Goal: Information Seeking & Learning: Learn about a topic

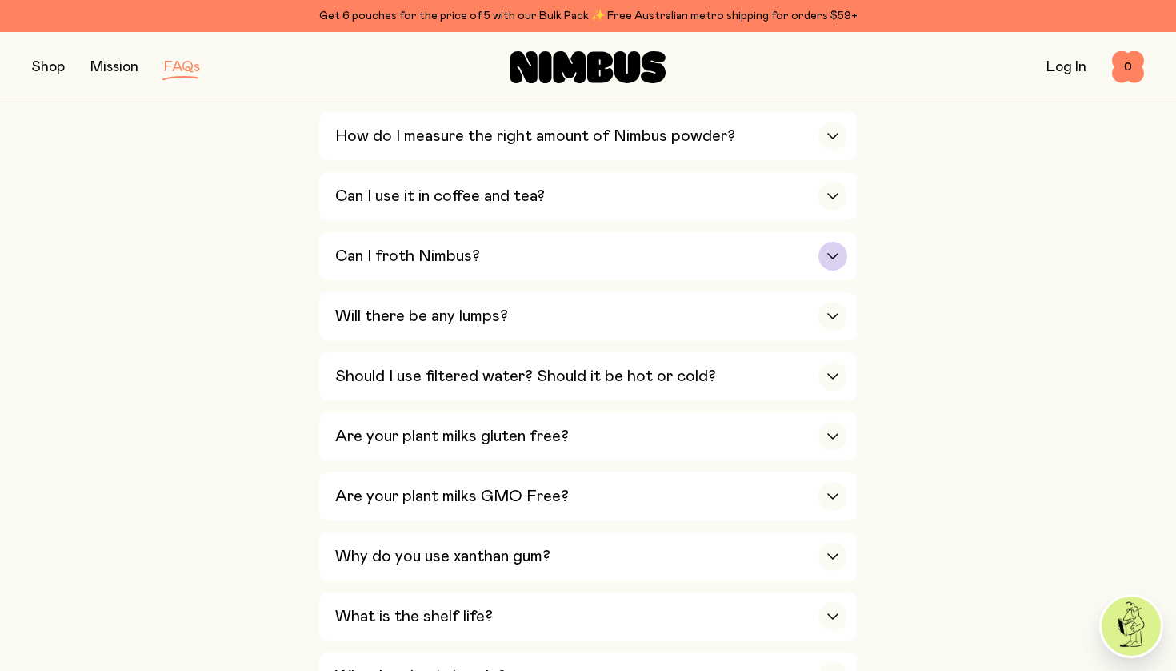
scroll to position [674, 0]
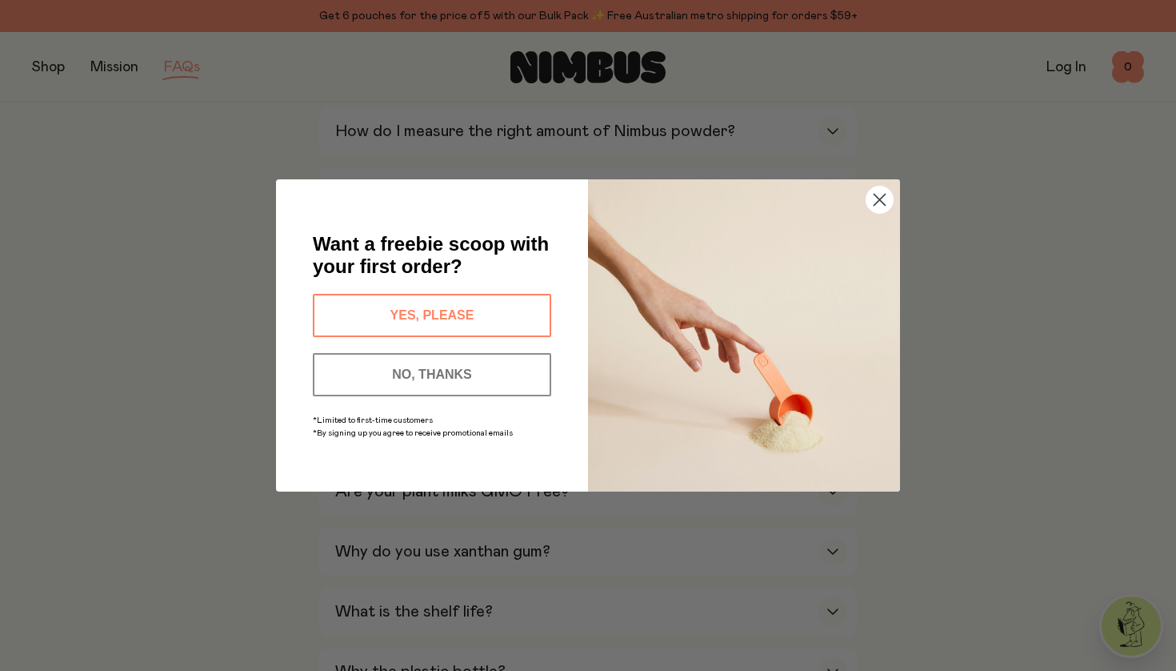
click at [485, 378] on button "NO, THANKS" at bounding box center [432, 374] width 238 height 43
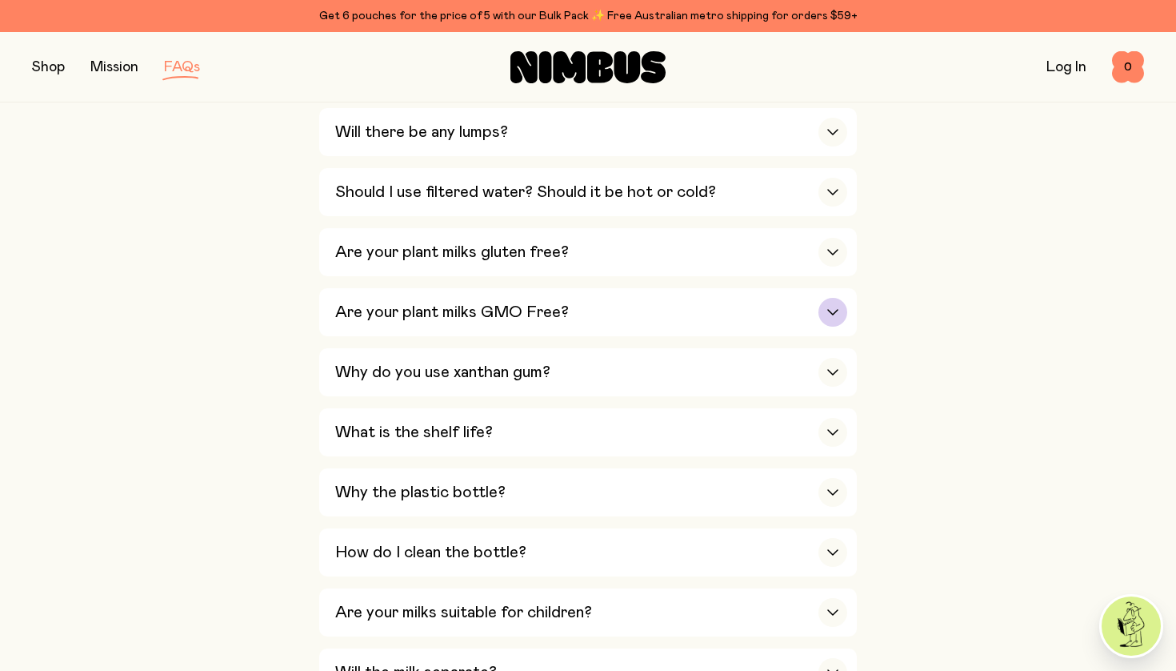
scroll to position [900, 0]
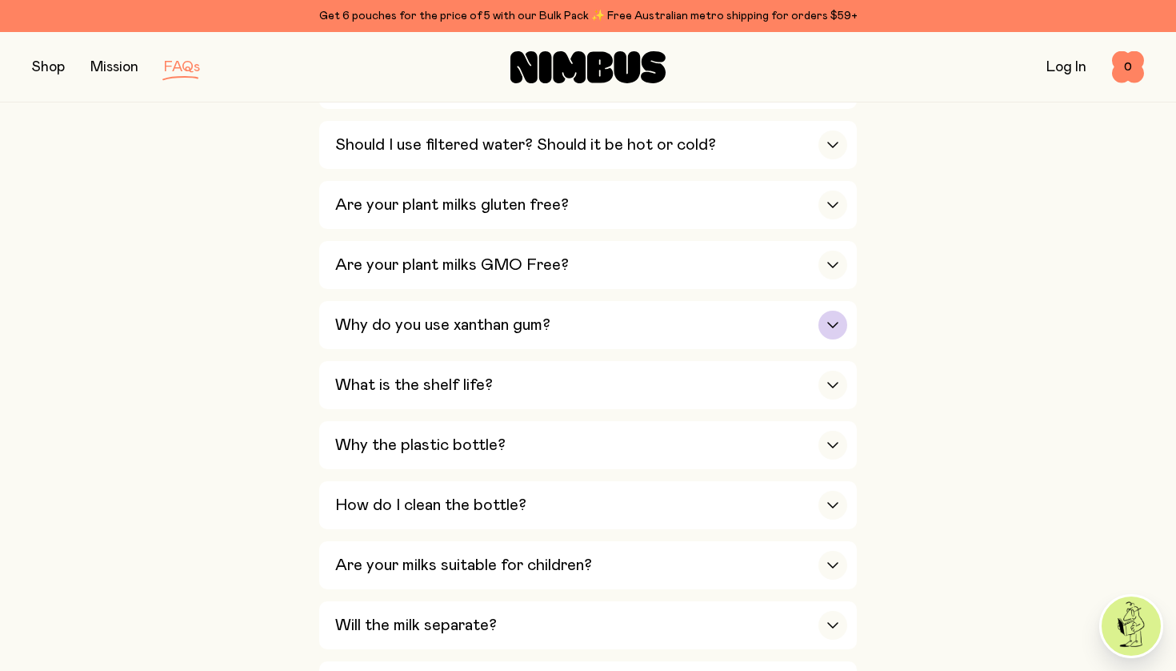
click at [725, 301] on div "Why do you use xanthan gum?" at bounding box center [591, 325] width 512 height 48
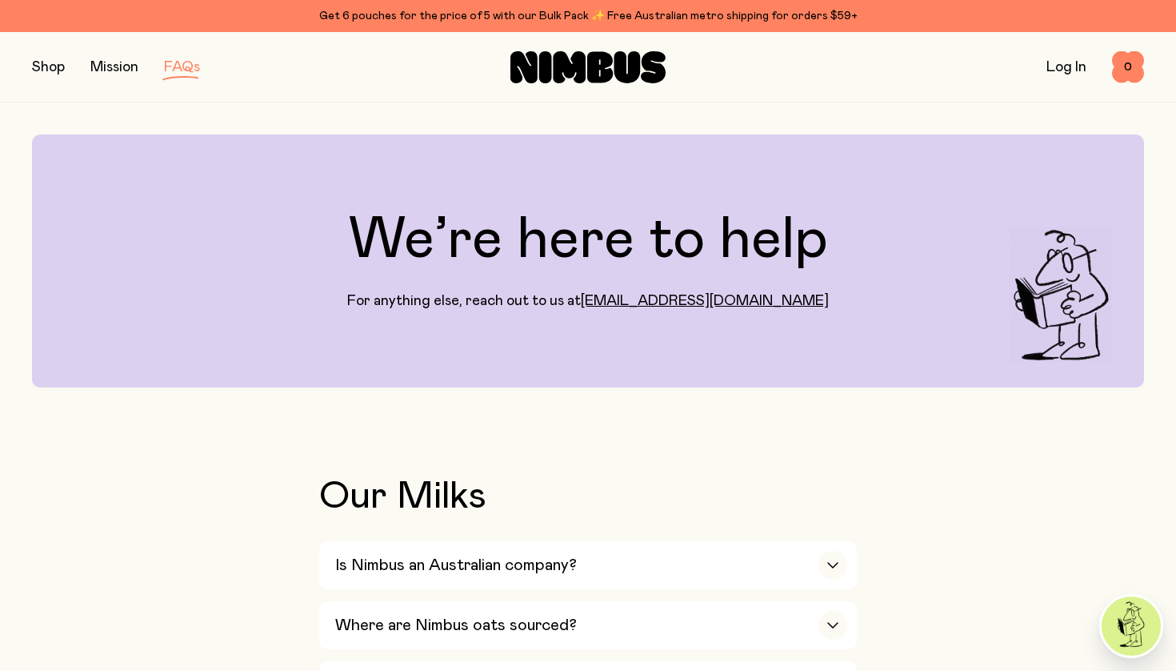
scroll to position [0, 0]
click at [107, 69] on link "Mission" at bounding box center [114, 67] width 48 height 14
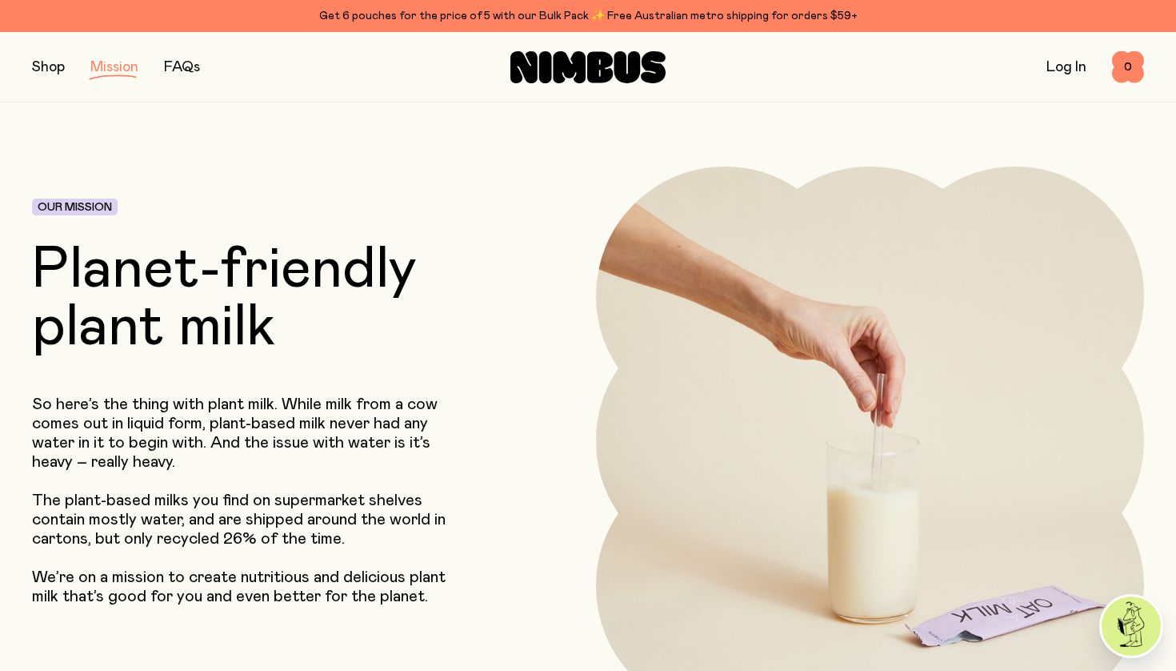
click at [36, 65] on button "button" at bounding box center [48, 67] width 33 height 22
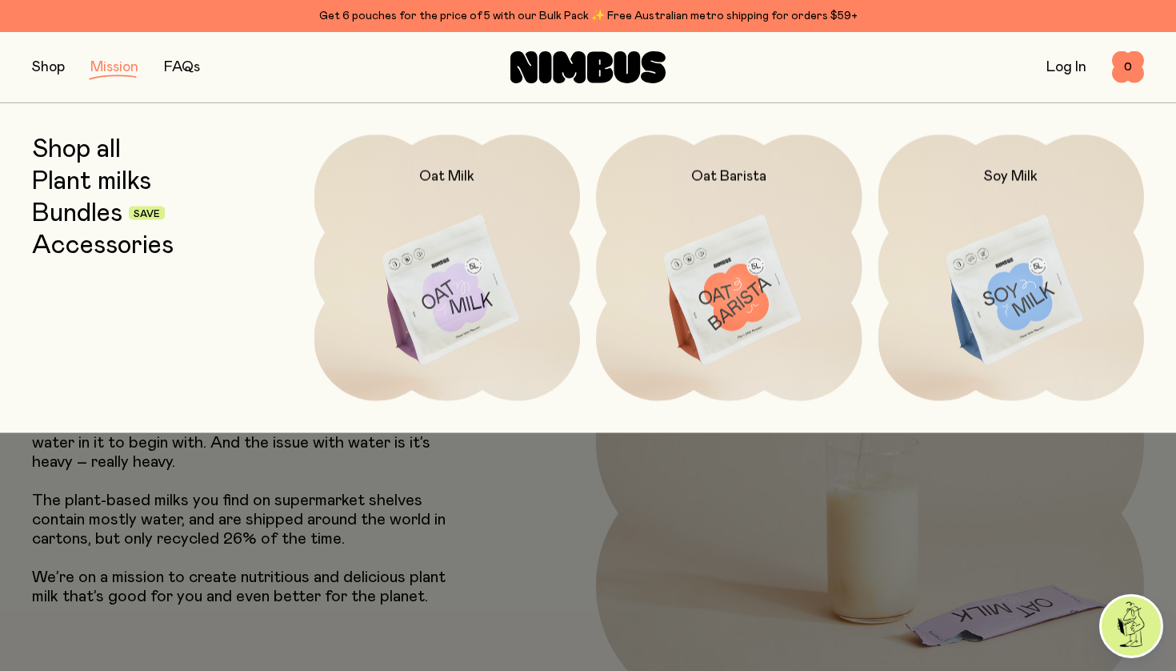
click at [81, 179] on link "Plant milks" at bounding box center [91, 180] width 119 height 29
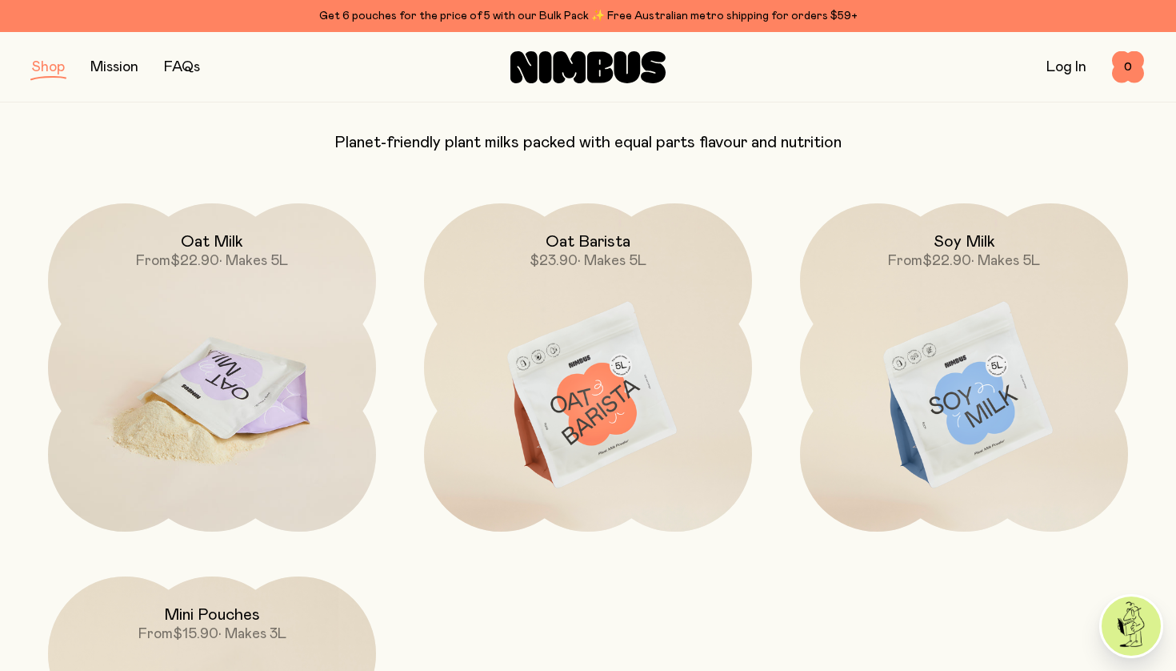
scroll to position [145, 0]
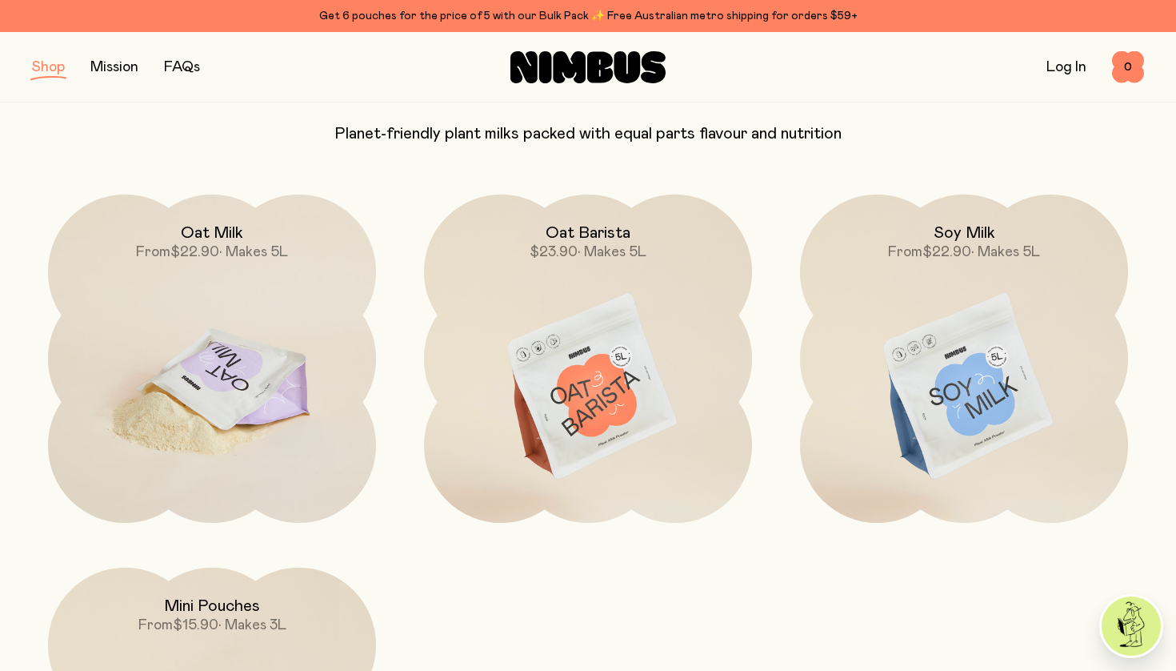
click at [241, 398] on img at bounding box center [212, 387] width 328 height 386
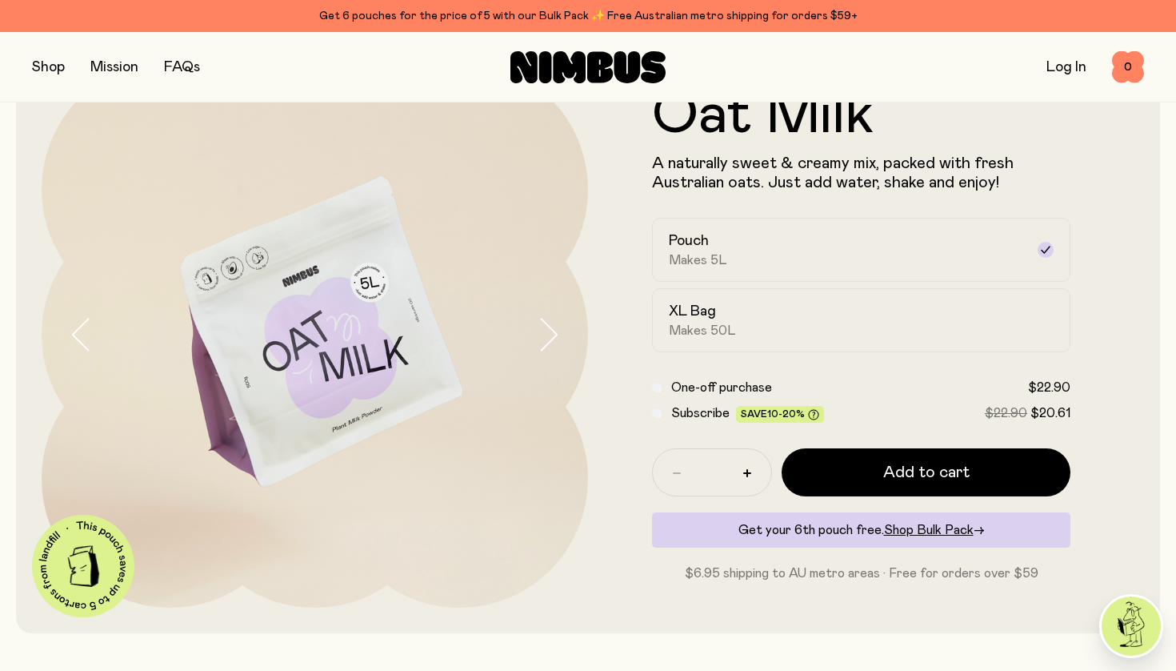
scroll to position [35, 0]
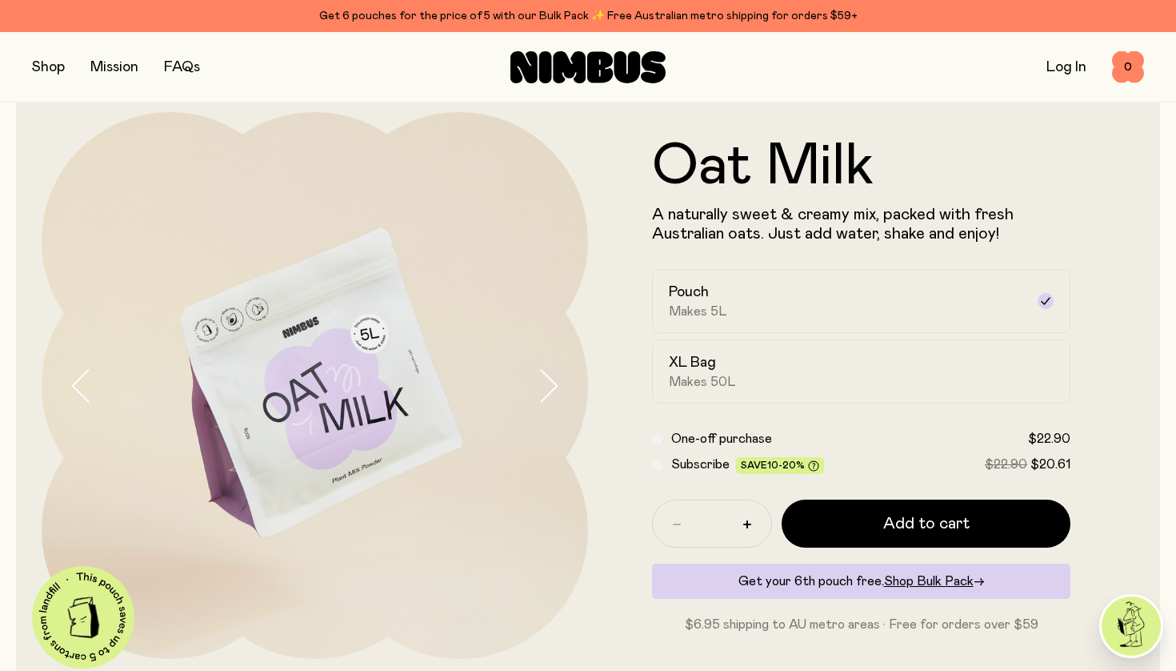
click at [544, 384] on icon "button" at bounding box center [548, 386] width 22 height 34
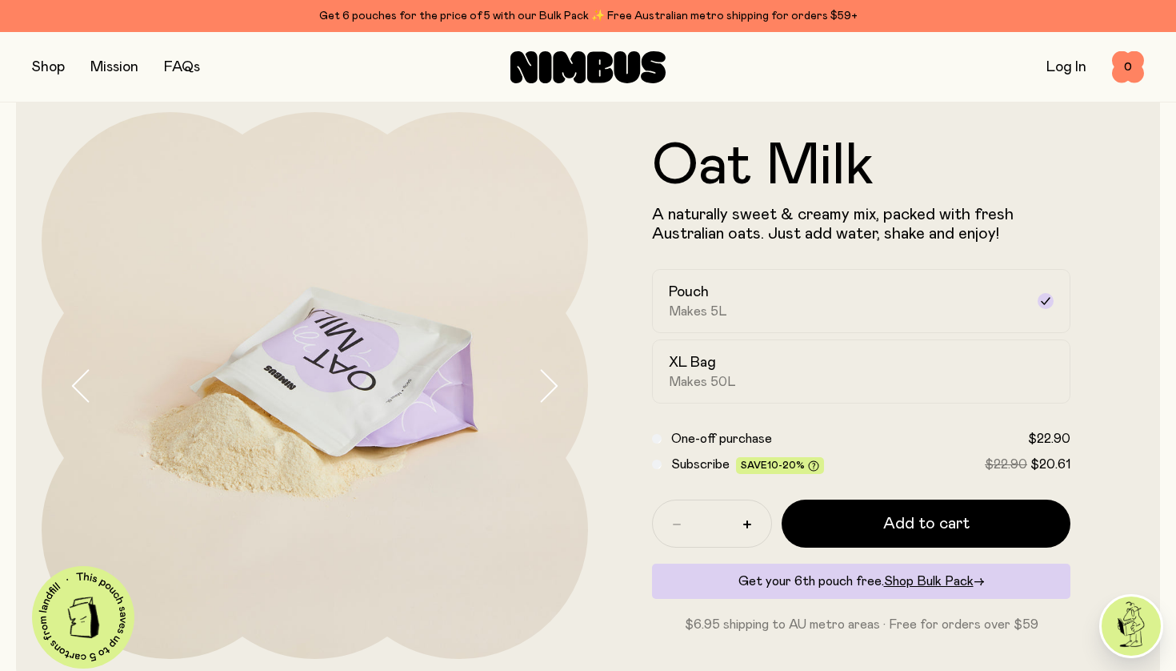
click at [544, 384] on icon "button" at bounding box center [548, 386] width 22 height 34
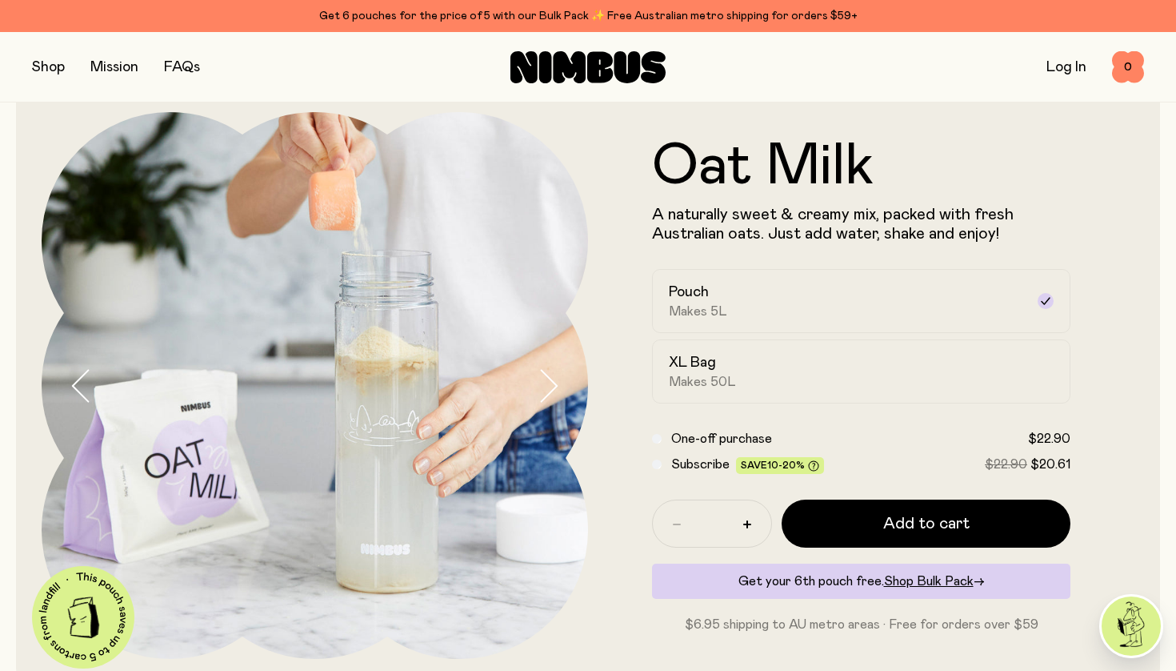
click at [544, 384] on icon "button" at bounding box center [548, 386] width 22 height 34
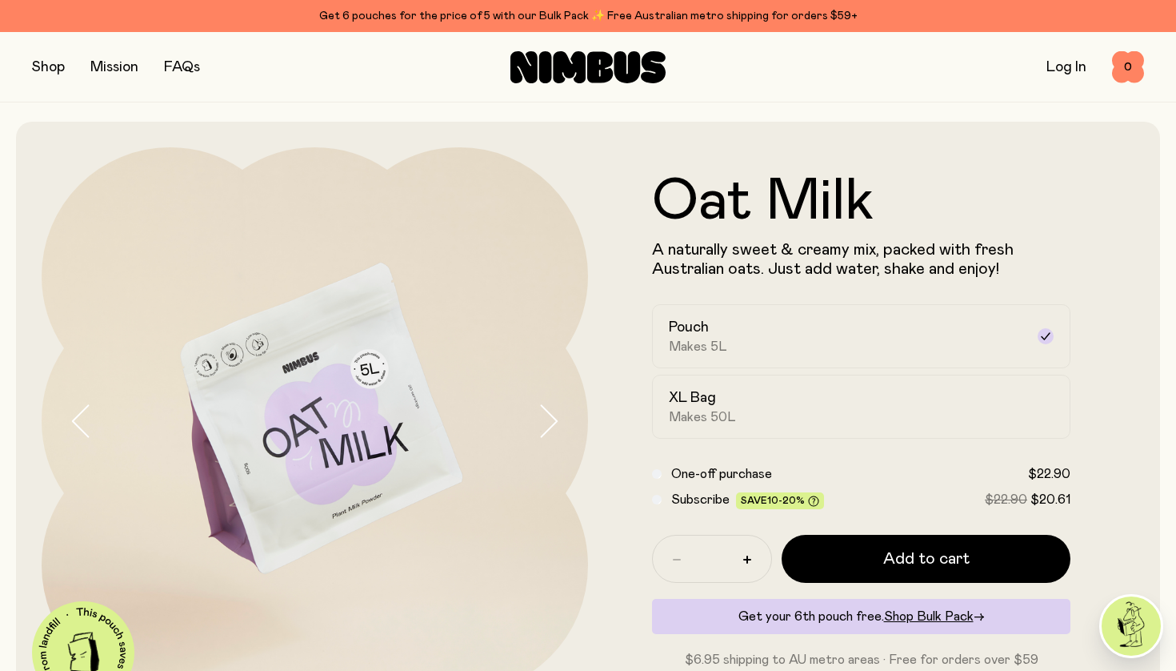
scroll to position [0, 0]
click at [185, 73] on link "FAQs" at bounding box center [182, 67] width 36 height 14
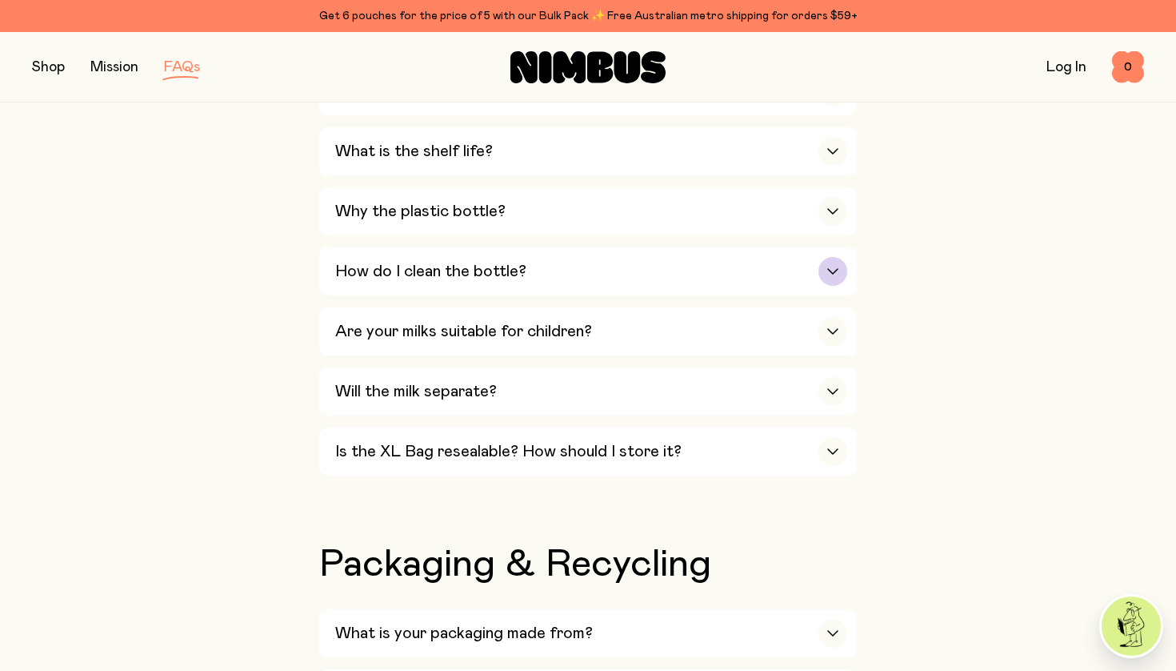
scroll to position [1141, 0]
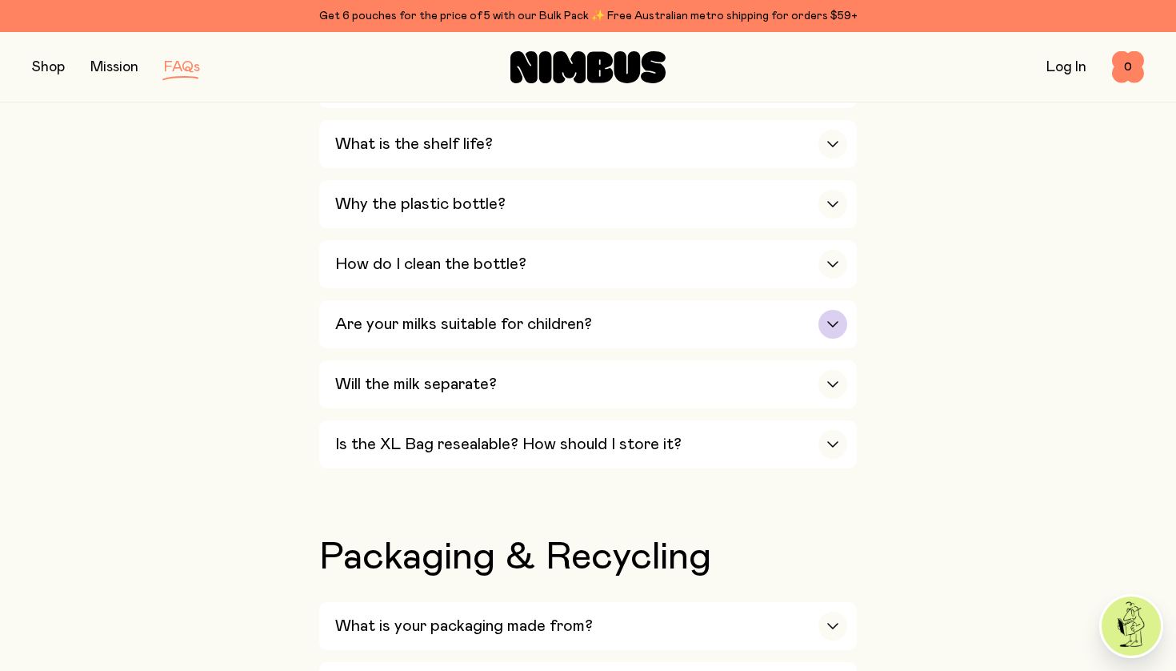
click at [836, 321] on icon "button" at bounding box center [833, 324] width 13 height 6
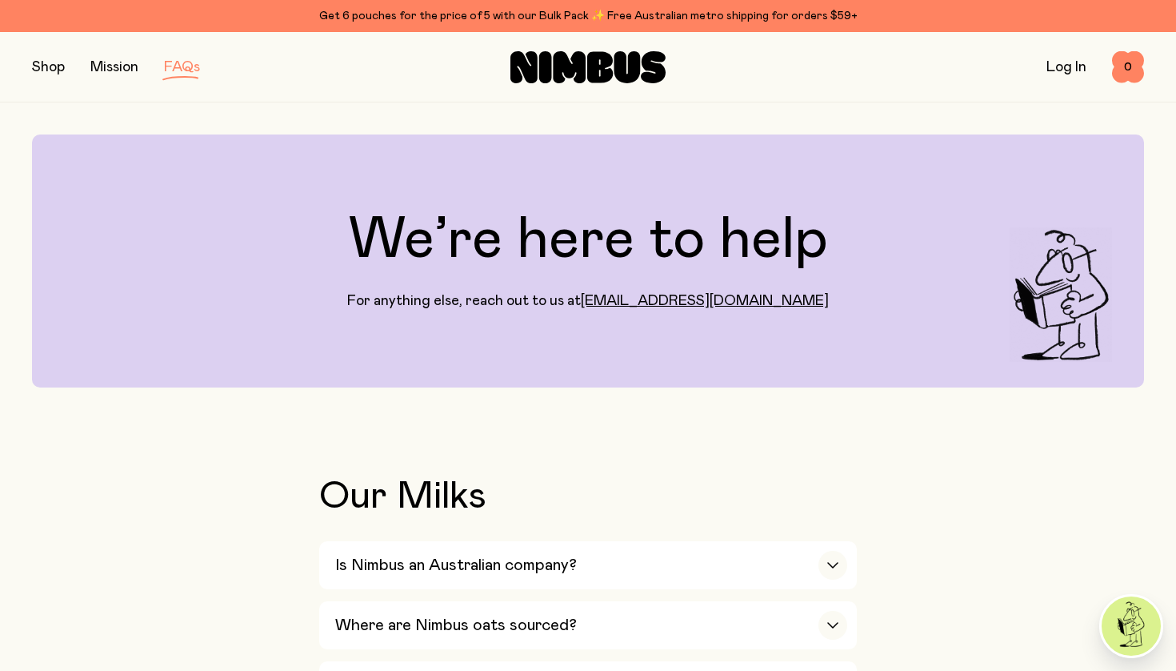
scroll to position [0, 0]
click at [110, 70] on link "Mission" at bounding box center [114, 67] width 48 height 14
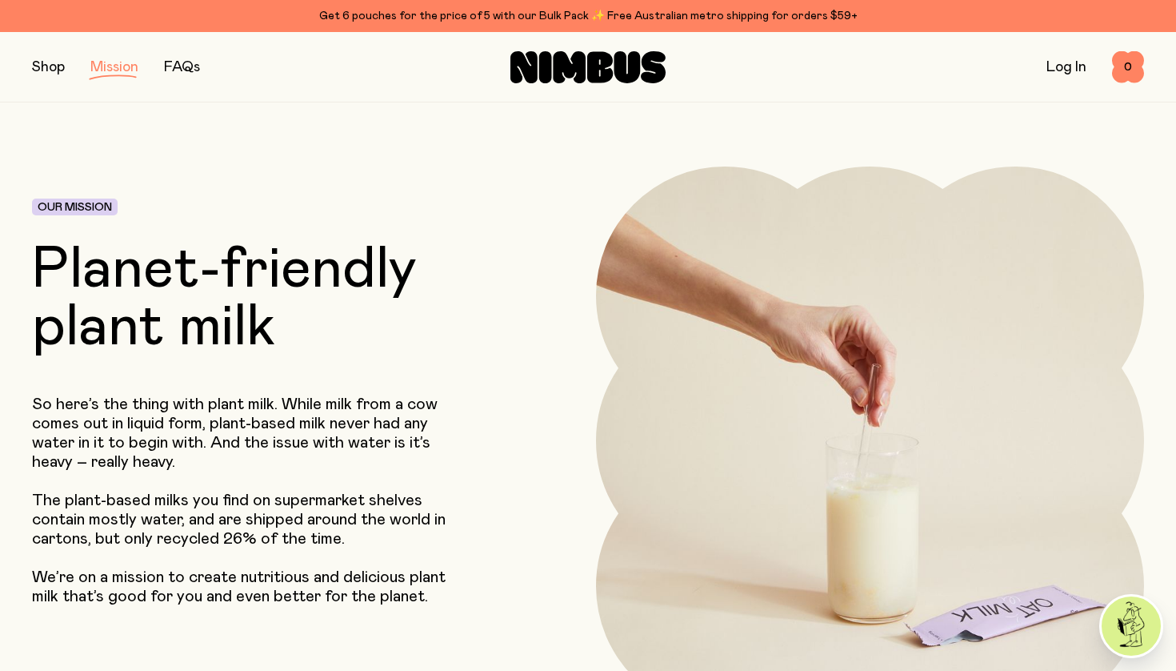
click at [37, 70] on button "button" at bounding box center [48, 67] width 33 height 22
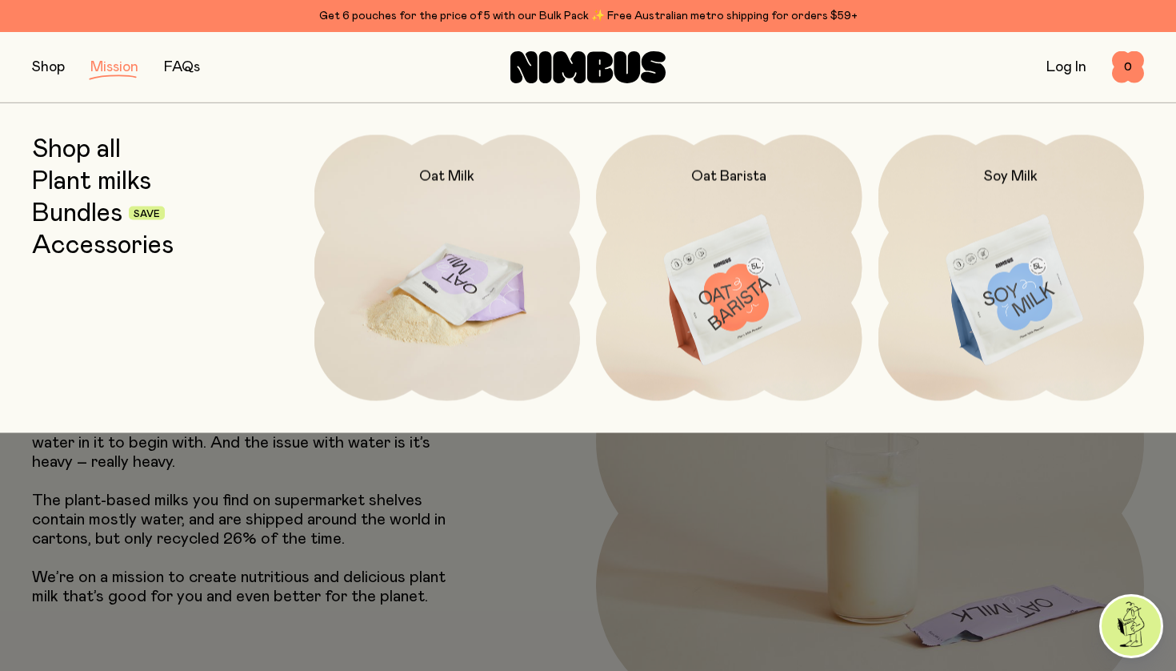
click at [463, 305] on img at bounding box center [447, 290] width 266 height 313
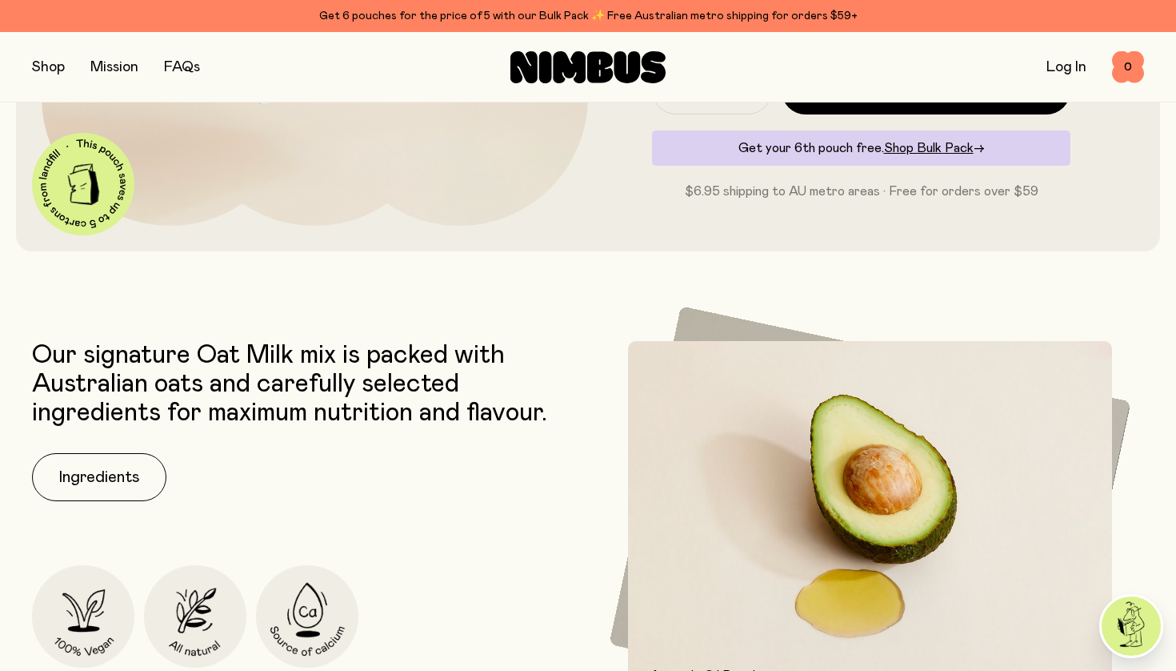
scroll to position [587, 0]
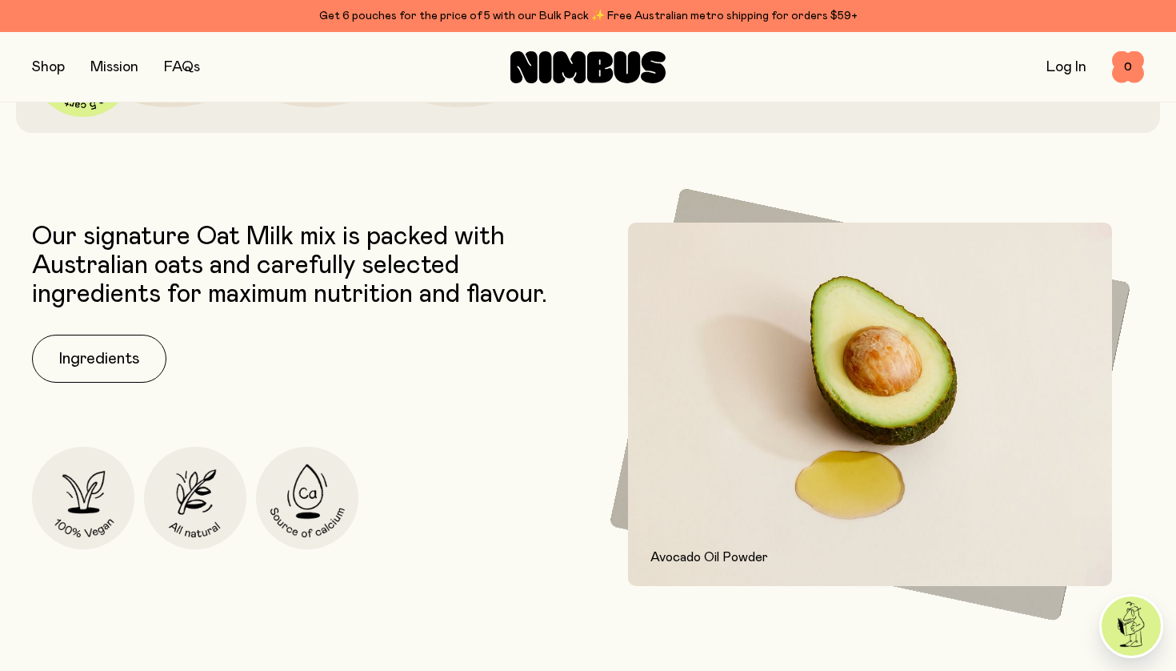
click at [750, 425] on img at bounding box center [870, 403] width 484 height 363
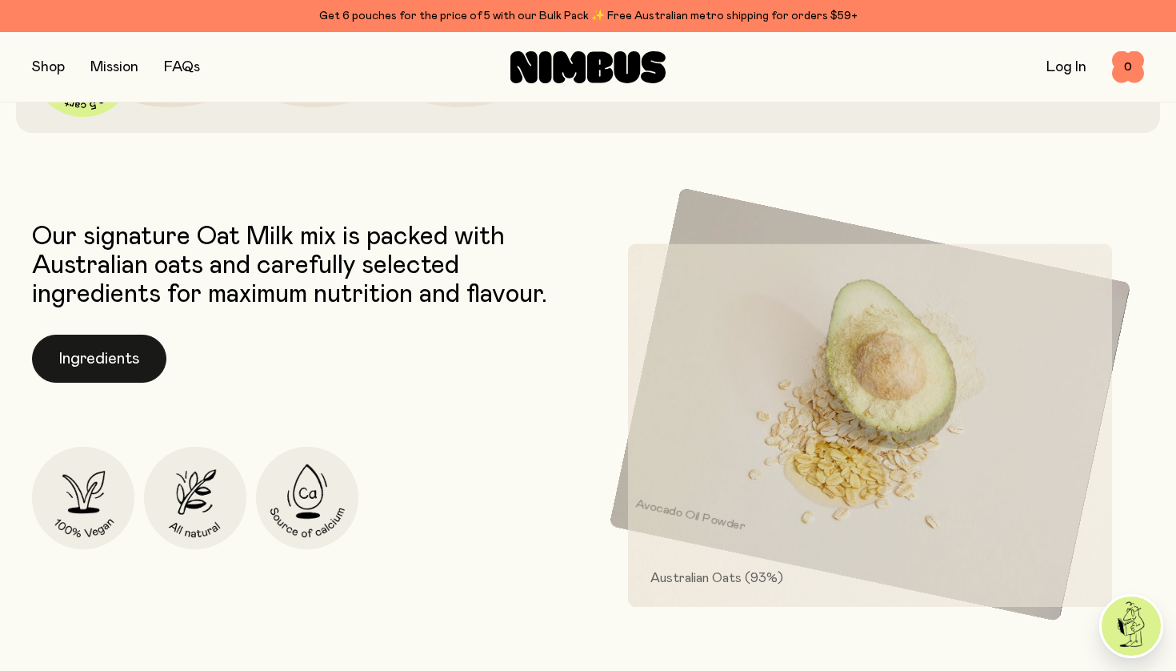
click at [119, 358] on button "Ingredients" at bounding box center [99, 358] width 134 height 48
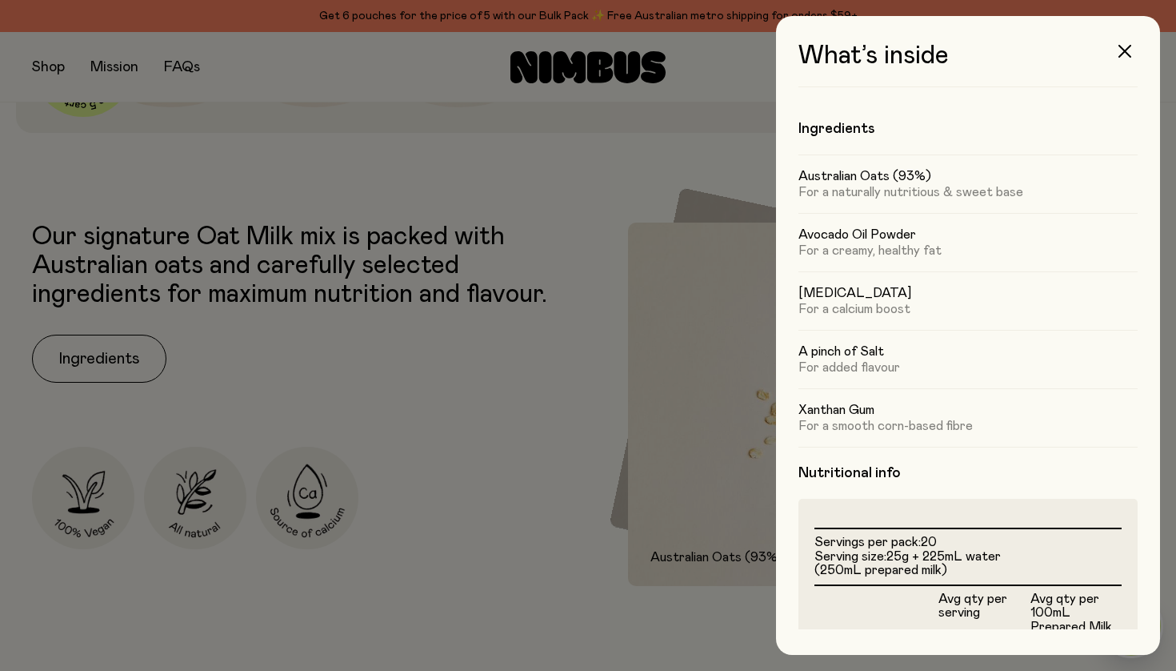
scroll to position [0, 0]
drag, startPoint x: 831, startPoint y: 254, endPoint x: 946, endPoint y: 253, distance: 115.2
click at [946, 253] on p "For a creamy, healthy fat" at bounding box center [968, 250] width 339 height 16
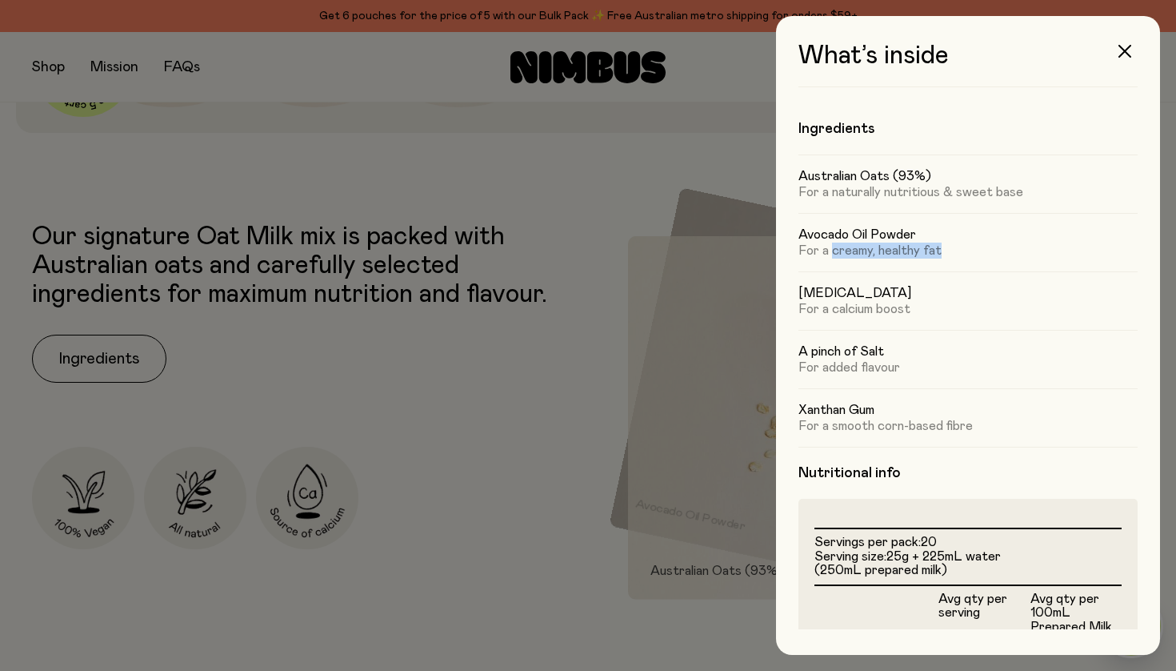
click at [865, 247] on p "For a creamy, healthy fat" at bounding box center [968, 250] width 339 height 16
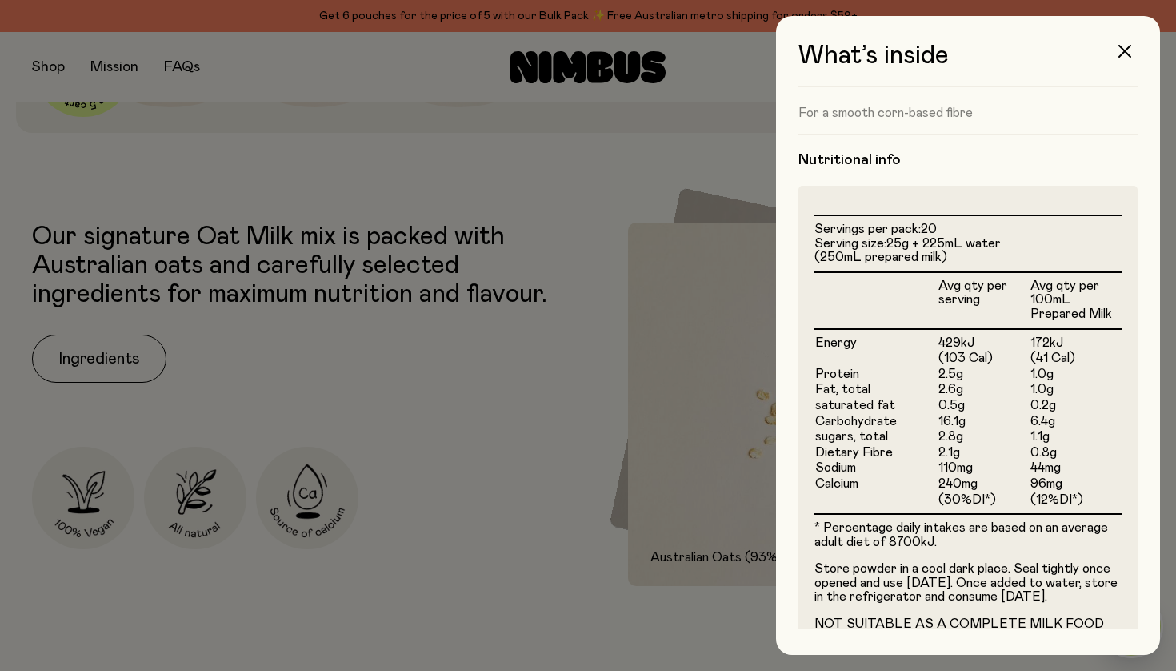
scroll to position [314, 0]
drag, startPoint x: 941, startPoint y: 414, endPoint x: 963, endPoint y: 414, distance: 22.4
click at [963, 414] on td "16.1g" at bounding box center [984, 421] width 92 height 16
drag, startPoint x: 891, startPoint y: 241, endPoint x: 905, endPoint y: 241, distance: 14.4
click at [905, 241] on span "25g + 225mL water (250mL prepared milk)" at bounding box center [908, 249] width 186 height 27
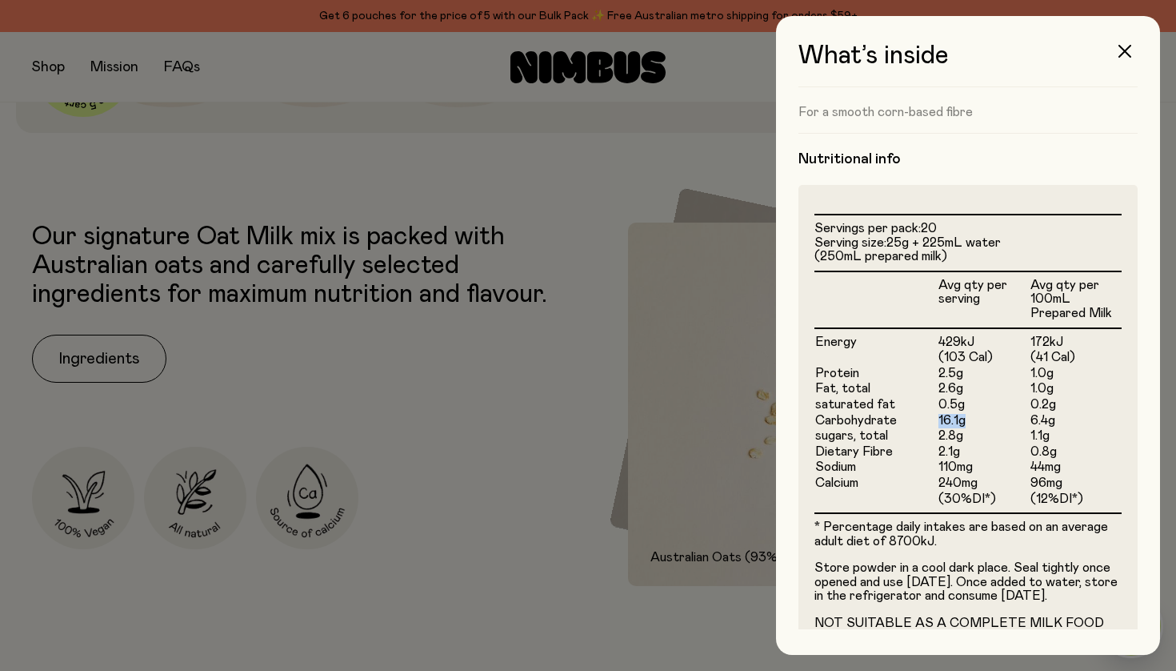
drag, startPoint x: 934, startPoint y: 410, endPoint x: 963, endPoint y: 410, distance: 29.6
click at [963, 413] on tr "Carbohydrate 16.1g 6.4g" at bounding box center [968, 421] width 307 height 16
click at [963, 428] on td "2.8g" at bounding box center [984, 436] width 92 height 16
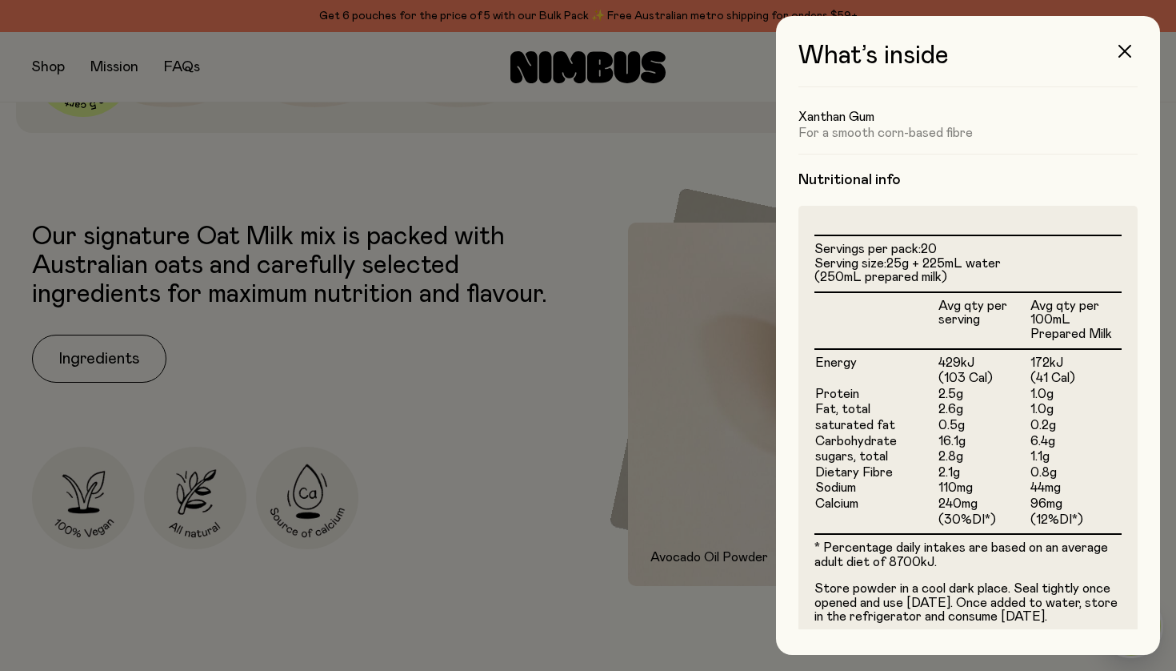
scroll to position [292, 0]
drag, startPoint x: 937, startPoint y: 435, endPoint x: 951, endPoint y: 434, distance: 13.6
click at [951, 434] on tr "Carbohydrate 16.1g 6.4g" at bounding box center [968, 442] width 307 height 16
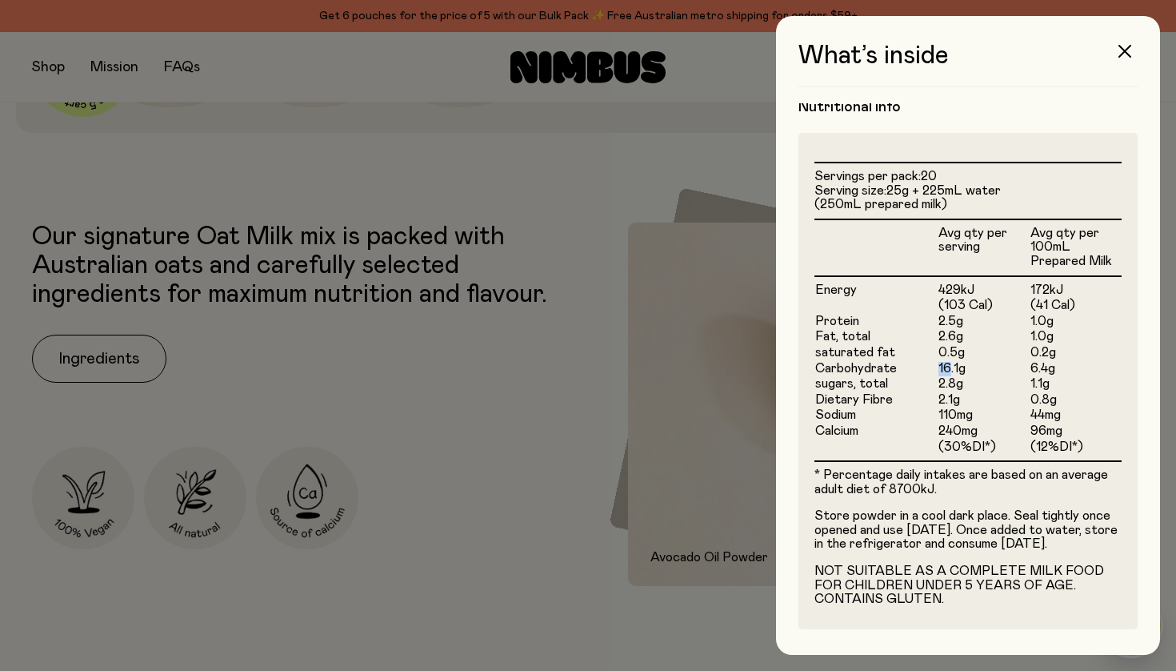
scroll to position [367, 0]
click at [1015, 423] on td "240mg" at bounding box center [984, 431] width 92 height 16
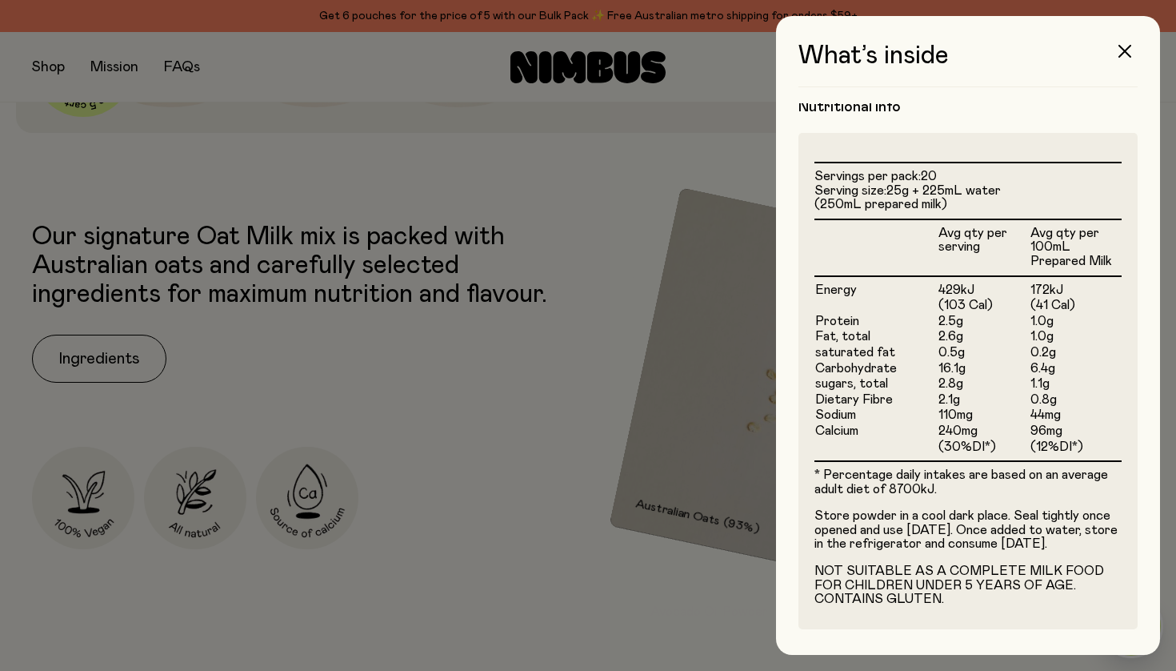
click at [939, 361] on td "16.1g" at bounding box center [984, 369] width 92 height 16
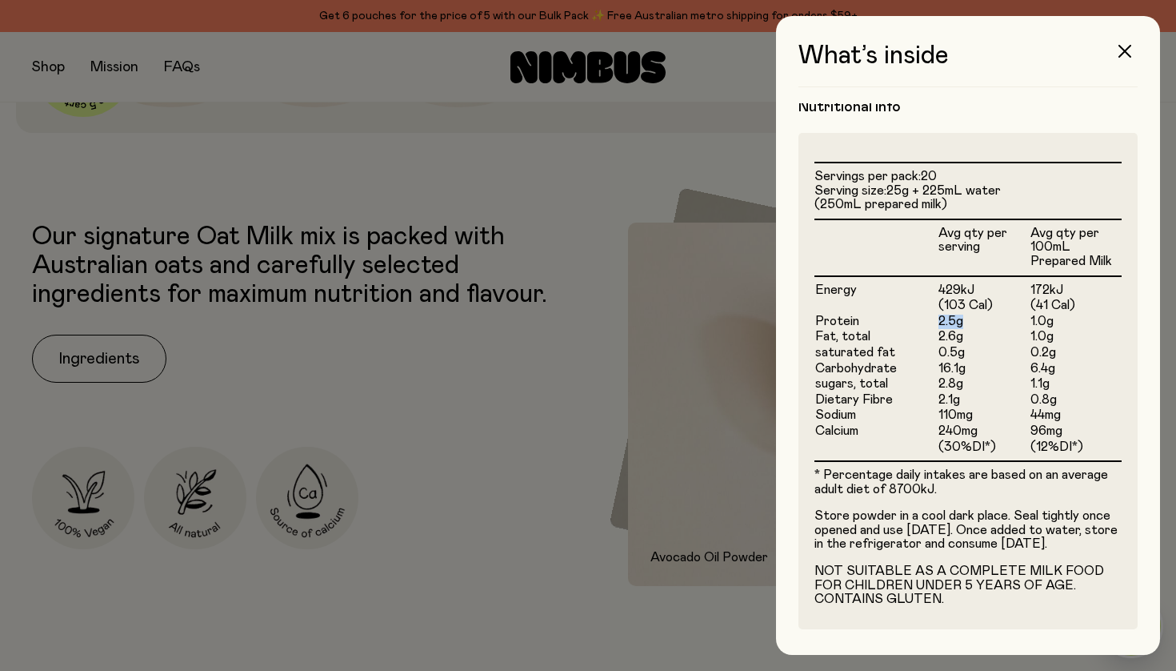
drag, startPoint x: 939, startPoint y: 317, endPoint x: 967, endPoint y: 316, distance: 28.0
click at [967, 316] on td "2.5g" at bounding box center [984, 322] width 92 height 16
drag, startPoint x: 939, startPoint y: 331, endPoint x: 968, endPoint y: 331, distance: 29.6
click at [968, 331] on td "2.6g" at bounding box center [984, 337] width 92 height 16
drag, startPoint x: 938, startPoint y: 362, endPoint x: 968, endPoint y: 362, distance: 30.4
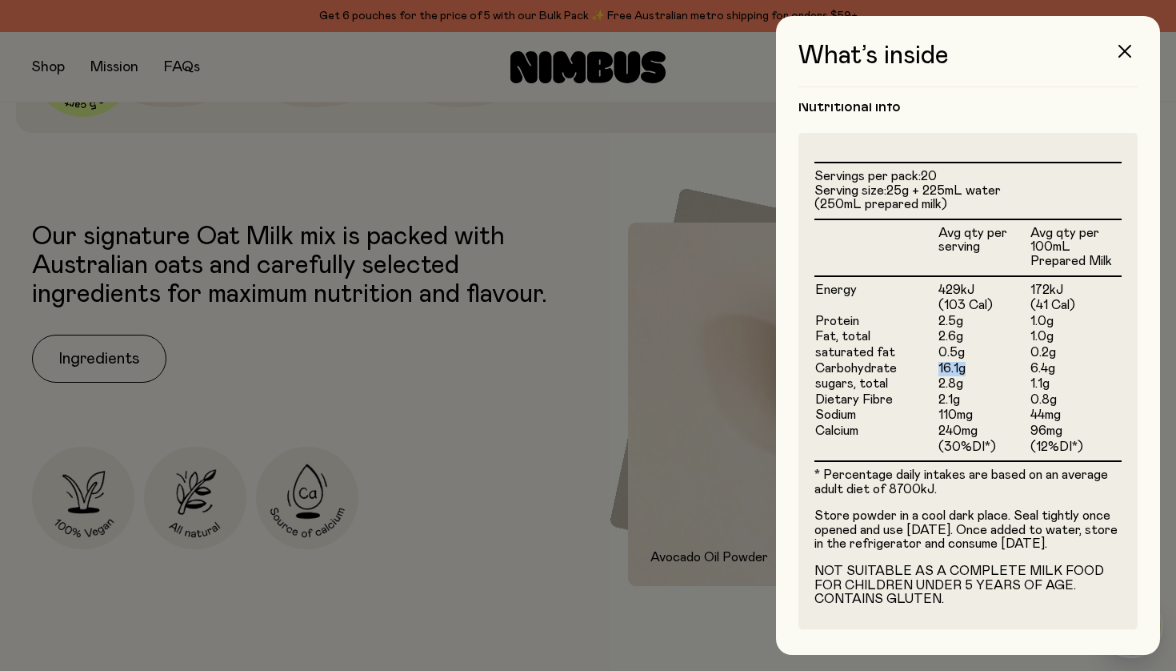
click at [968, 362] on td "16.1g" at bounding box center [984, 369] width 92 height 16
click at [934, 392] on td "Dietary Fibre" at bounding box center [876, 400] width 123 height 16
drag, startPoint x: 938, startPoint y: 378, endPoint x: 976, endPoint y: 378, distance: 38.4
click at [976, 378] on td "2.8g" at bounding box center [984, 384] width 92 height 16
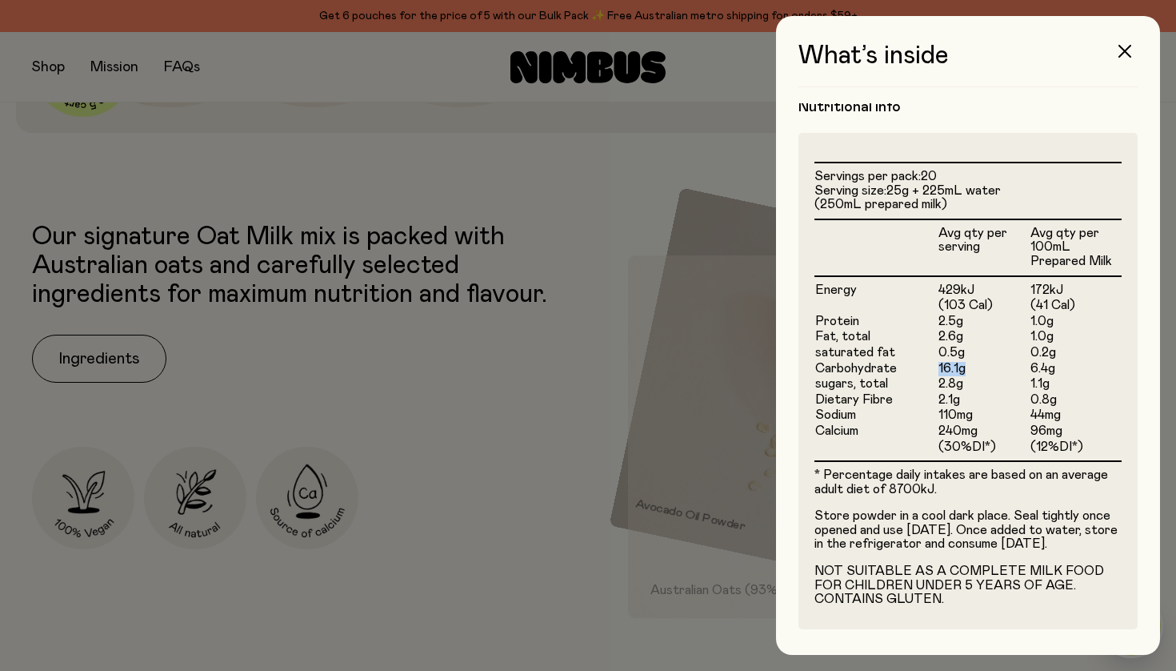
drag, startPoint x: 938, startPoint y: 365, endPoint x: 967, endPoint y: 365, distance: 28.8
click at [967, 365] on td "16.1g" at bounding box center [984, 369] width 92 height 16
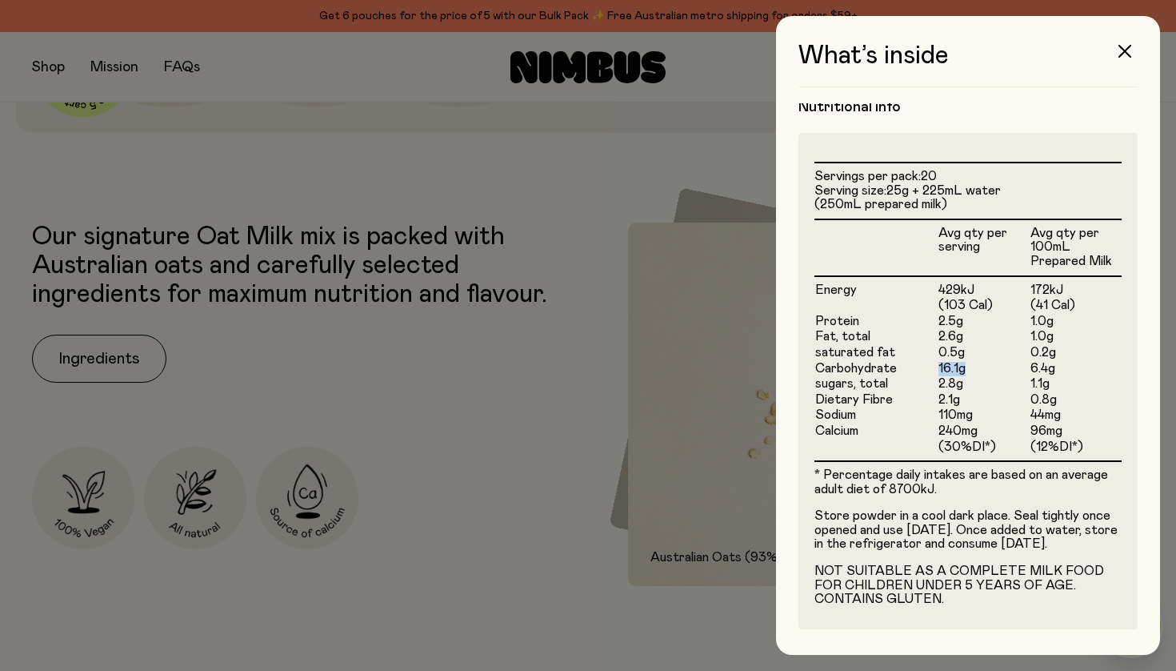
click at [957, 377] on td "2.8g" at bounding box center [984, 384] width 92 height 16
click at [948, 424] on td "240mg" at bounding box center [984, 431] width 92 height 16
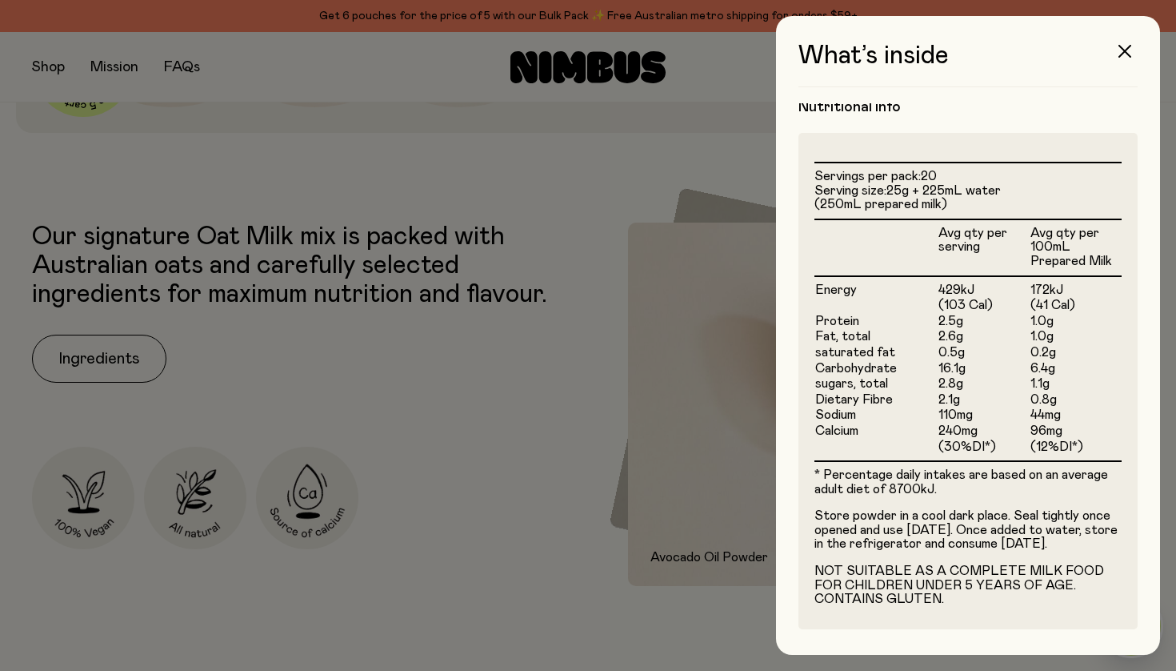
click at [948, 424] on td "240mg" at bounding box center [984, 431] width 92 height 16
click at [955, 442] on td "(30%DI*)" at bounding box center [984, 450] width 92 height 22
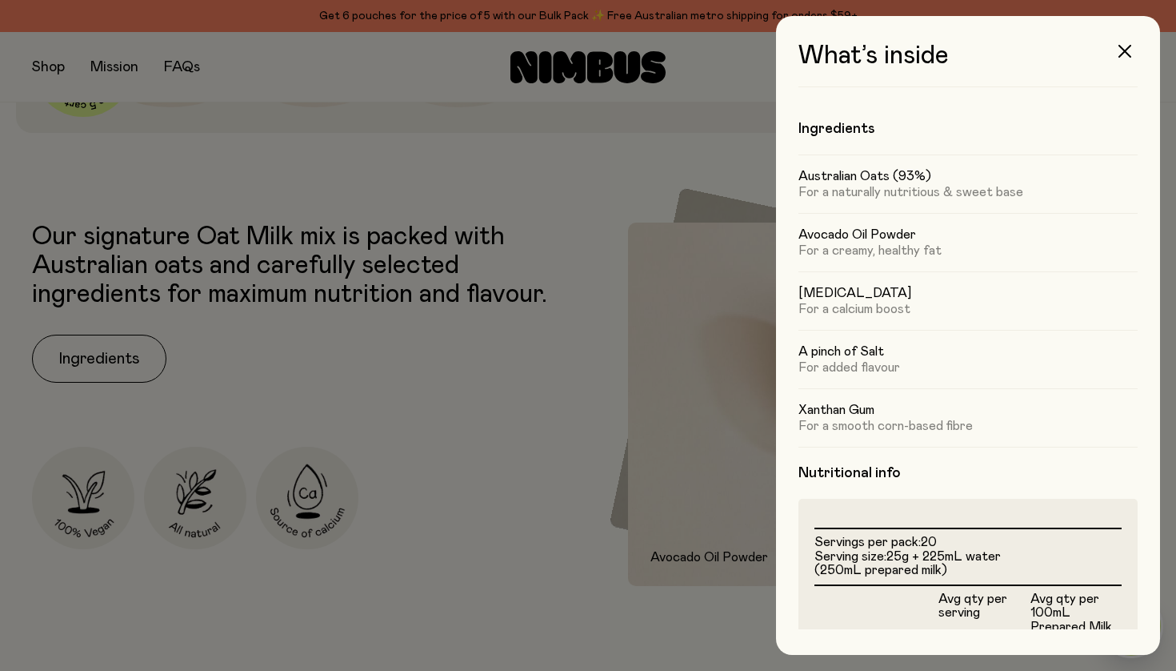
click at [884, 234] on h5 "Avocado Oil Powder" at bounding box center [968, 234] width 339 height 16
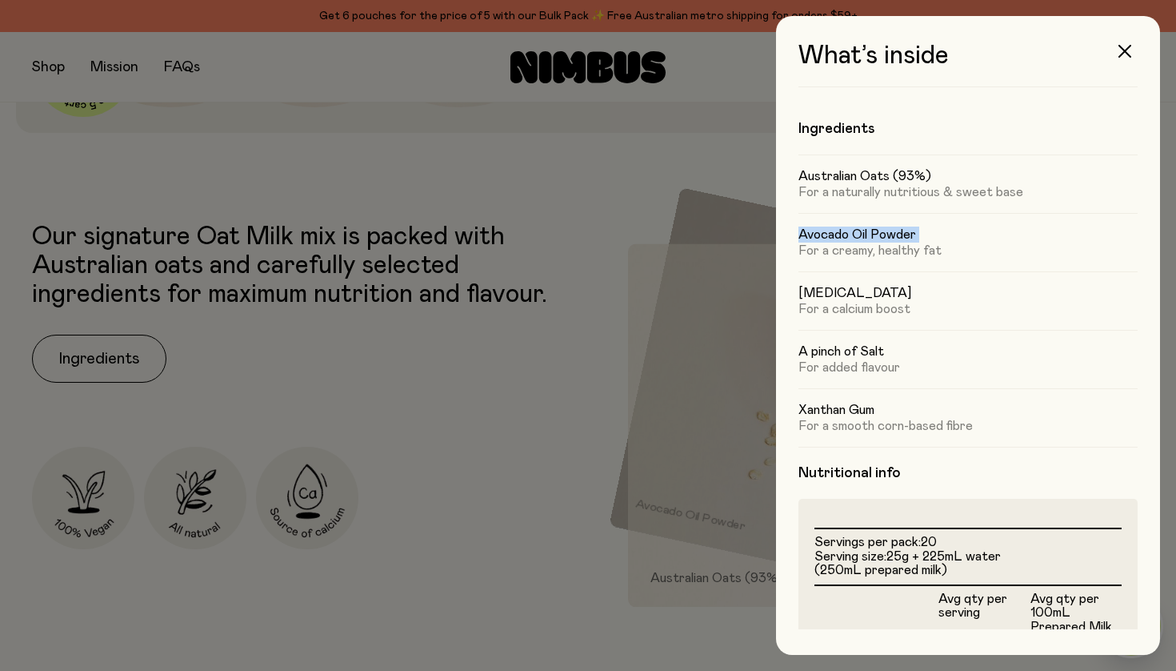
click at [875, 180] on h5 "Australian Oats (93%)" at bounding box center [968, 176] width 339 height 16
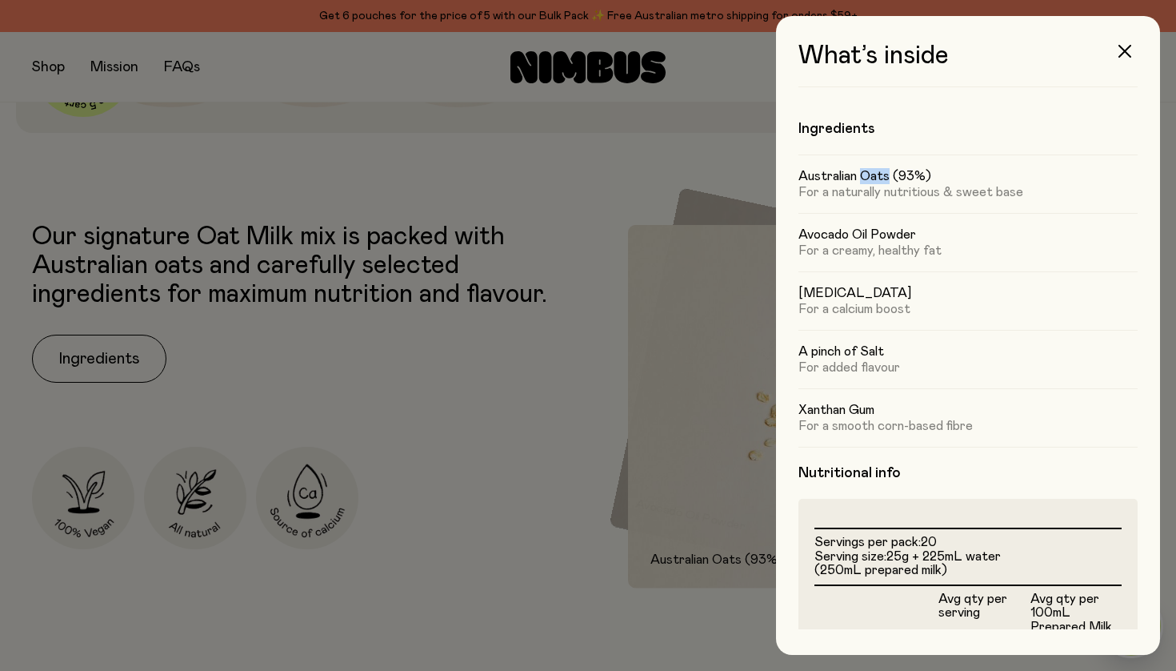
click at [875, 180] on h5 "Australian Oats (93%)" at bounding box center [968, 176] width 339 height 16
click at [892, 230] on h5 "Avocado Oil Powder" at bounding box center [968, 234] width 339 height 16
click at [1119, 56] on icon "button" at bounding box center [1125, 51] width 13 height 13
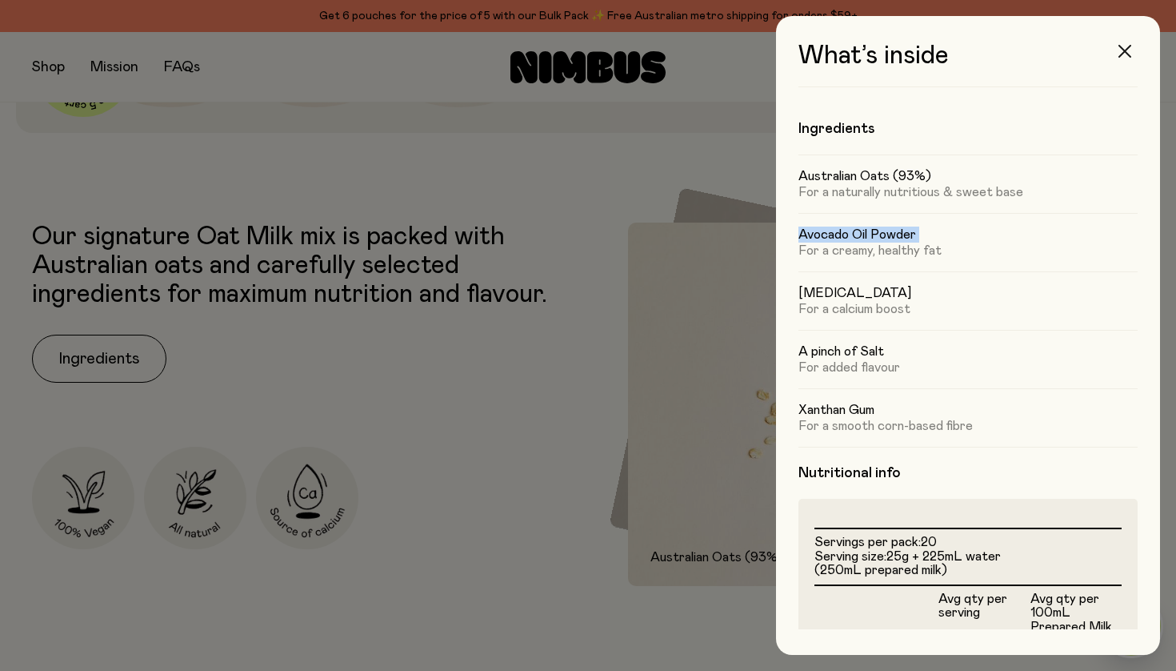
scroll to position [587, 0]
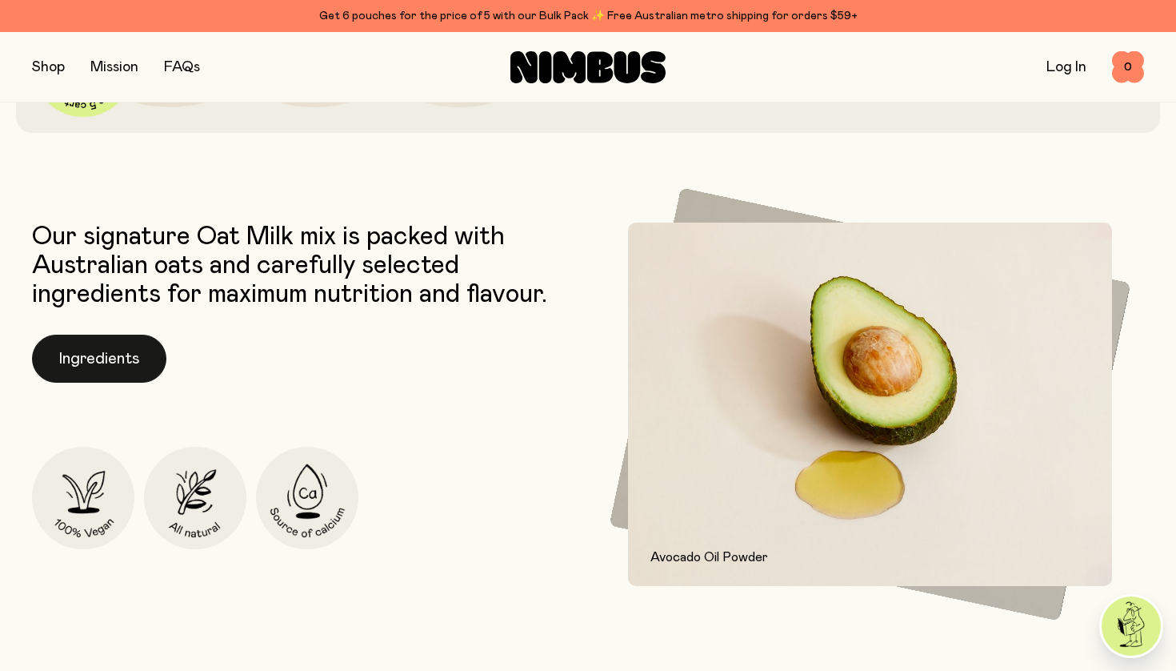
click at [102, 339] on button "Ingredients" at bounding box center [99, 358] width 134 height 48
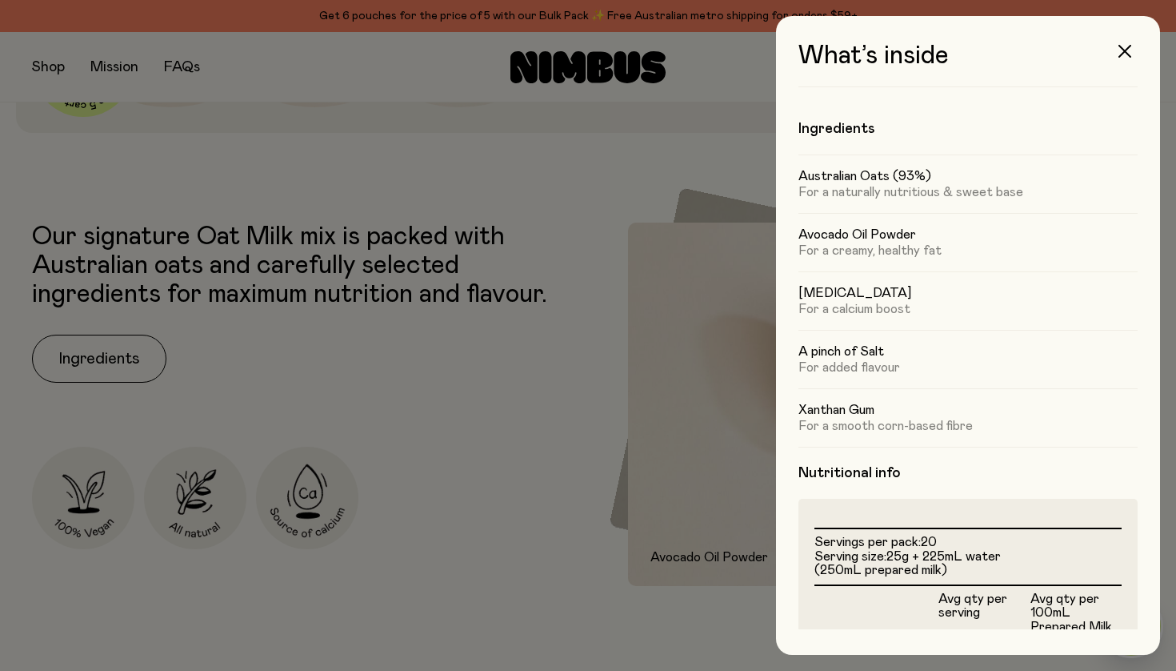
scroll to position [60, 0]
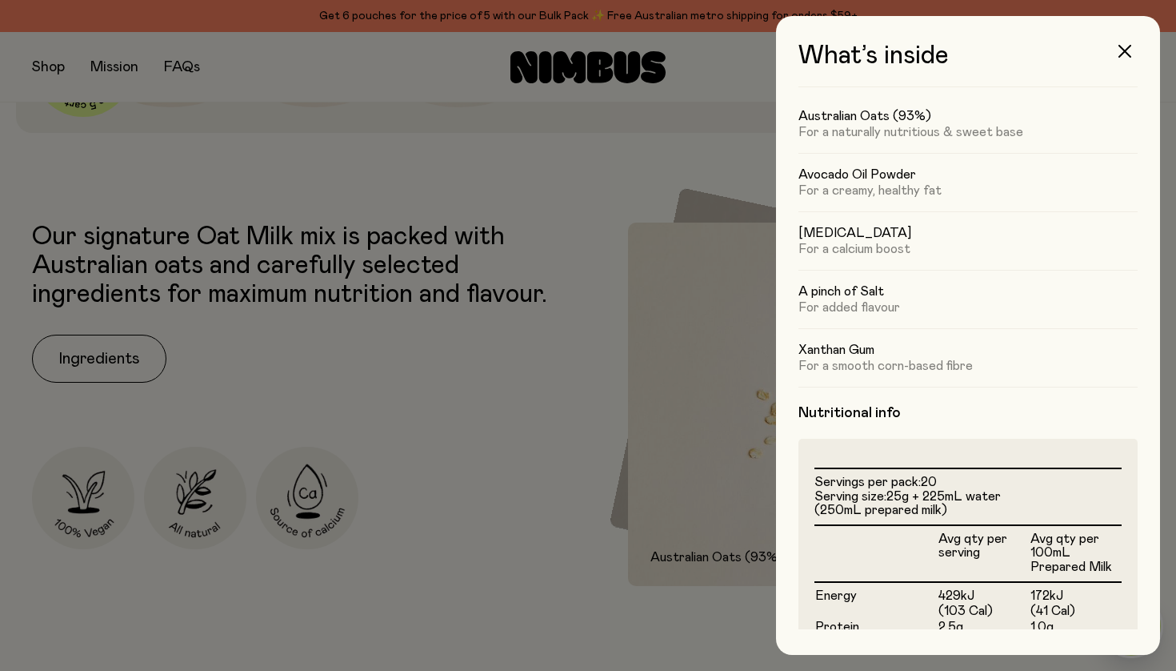
click at [1003, 328] on div "Xanthan Gum For a smooth corn-based fibre" at bounding box center [968, 357] width 339 height 58
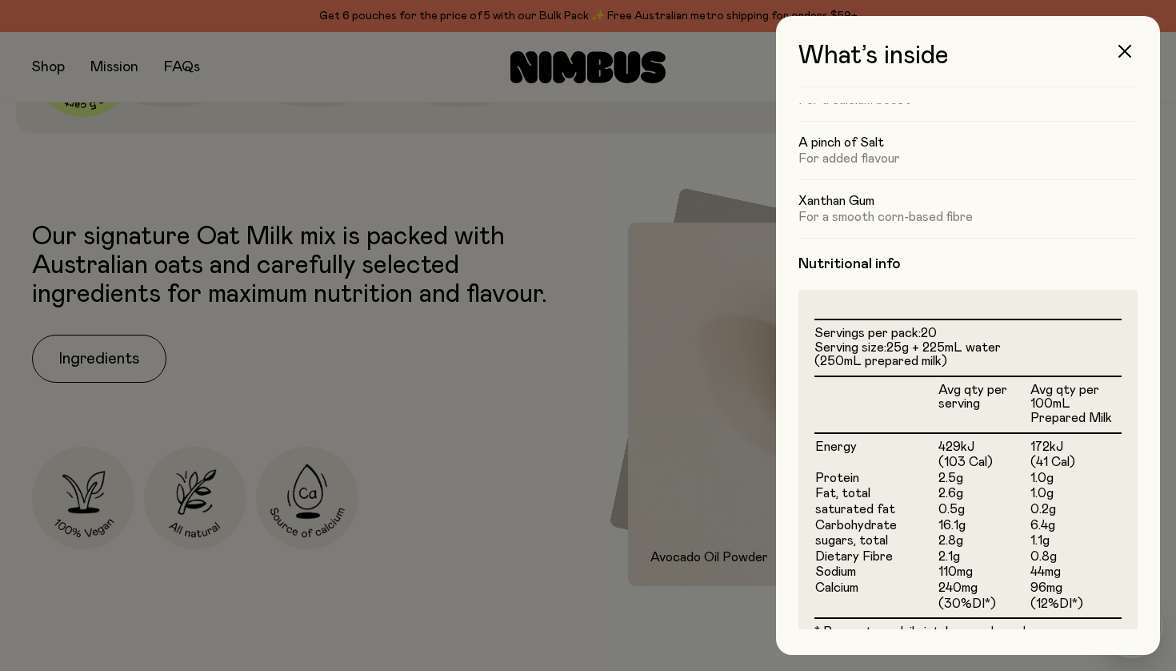
scroll to position [238, 0]
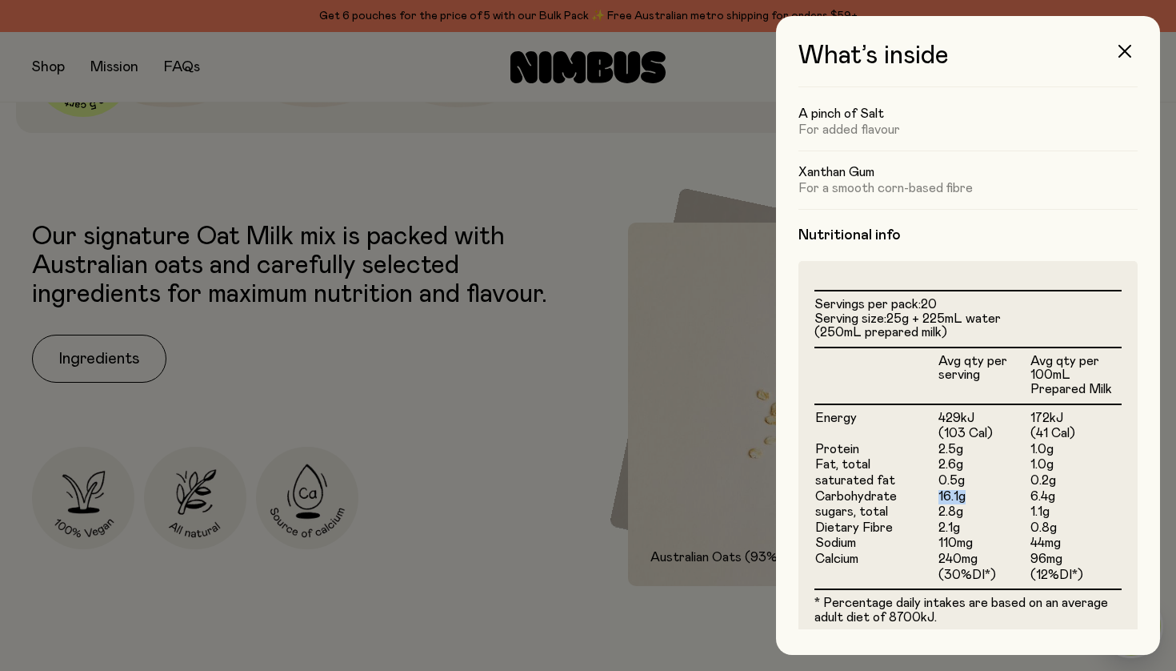
drag, startPoint x: 939, startPoint y: 494, endPoint x: 963, endPoint y: 494, distance: 24.0
click at [963, 494] on td "16.1g" at bounding box center [984, 497] width 92 height 16
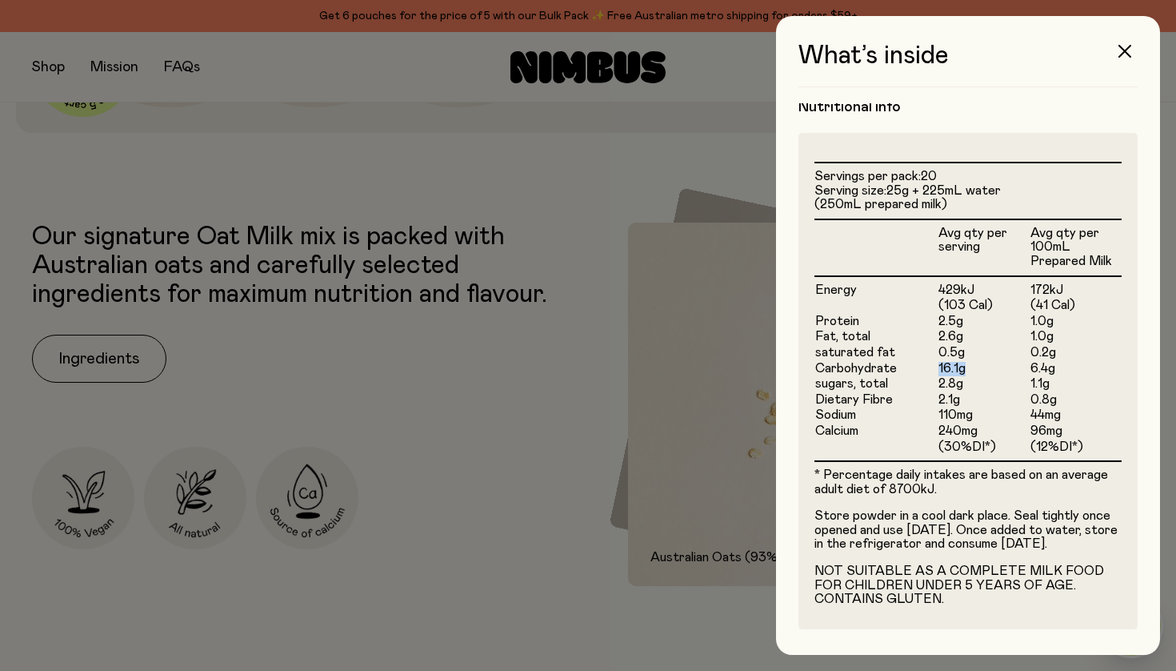
scroll to position [367, 0]
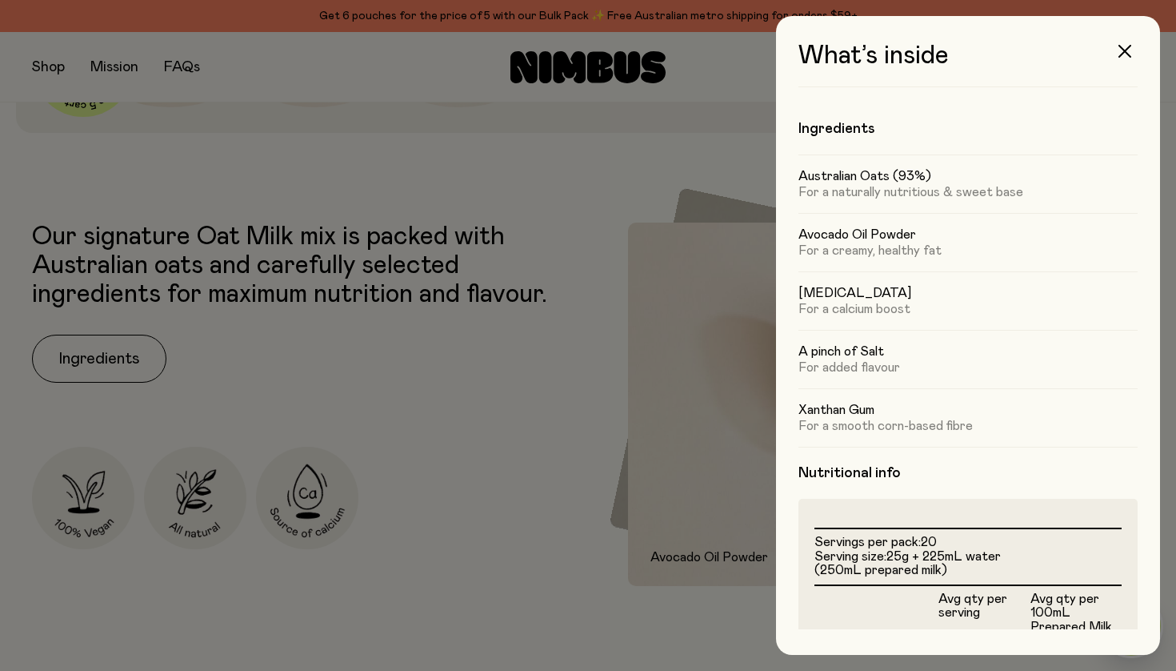
scroll to position [367, 0]
